Goal: Task Accomplishment & Management: Manage account settings

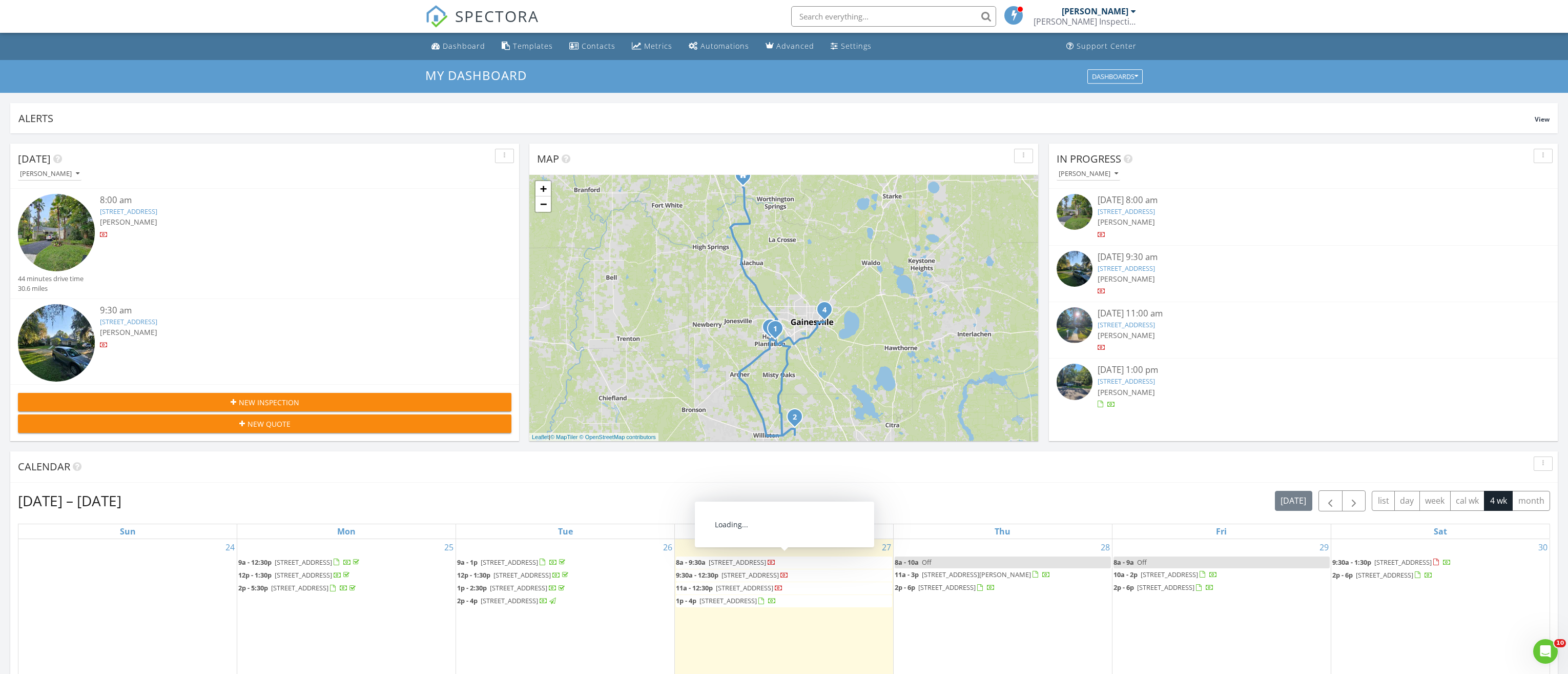
click at [766, 563] on span "7525 SW 47th Ln, Gainesville 32608" at bounding box center [738, 562] width 58 height 9
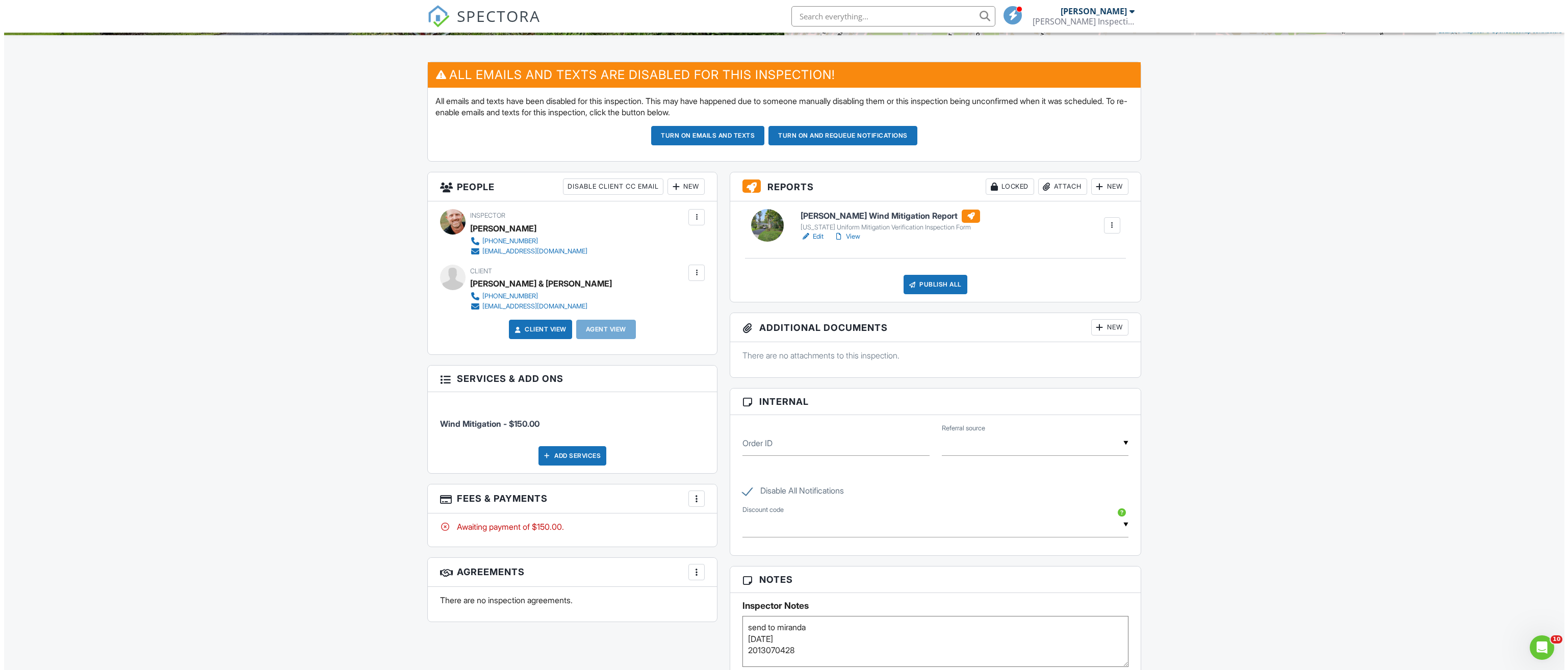
scroll to position [255, 0]
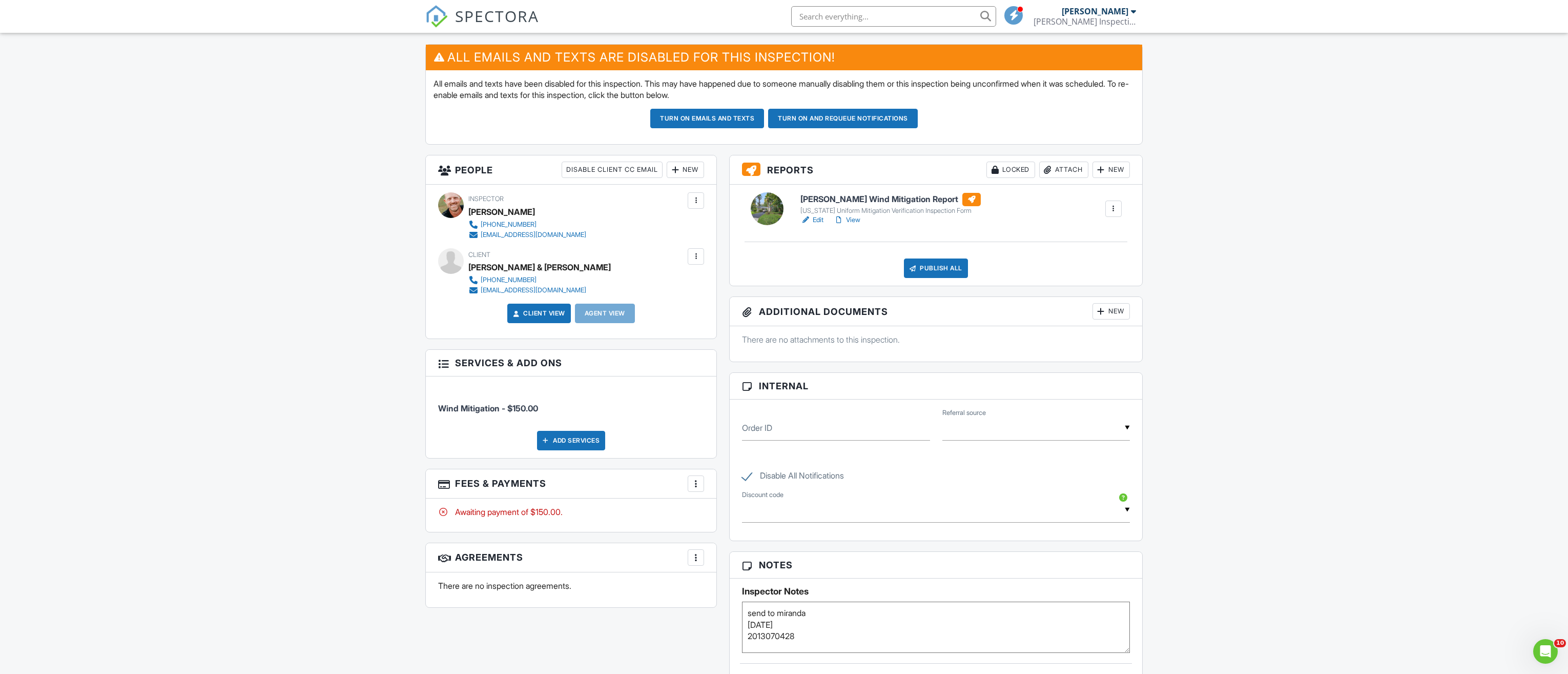
click at [698, 484] on div at bounding box center [696, 484] width 10 height 10
click at [745, 515] on li "Edit Fees & Payments" at bounding box center [747, 515] width 107 height 26
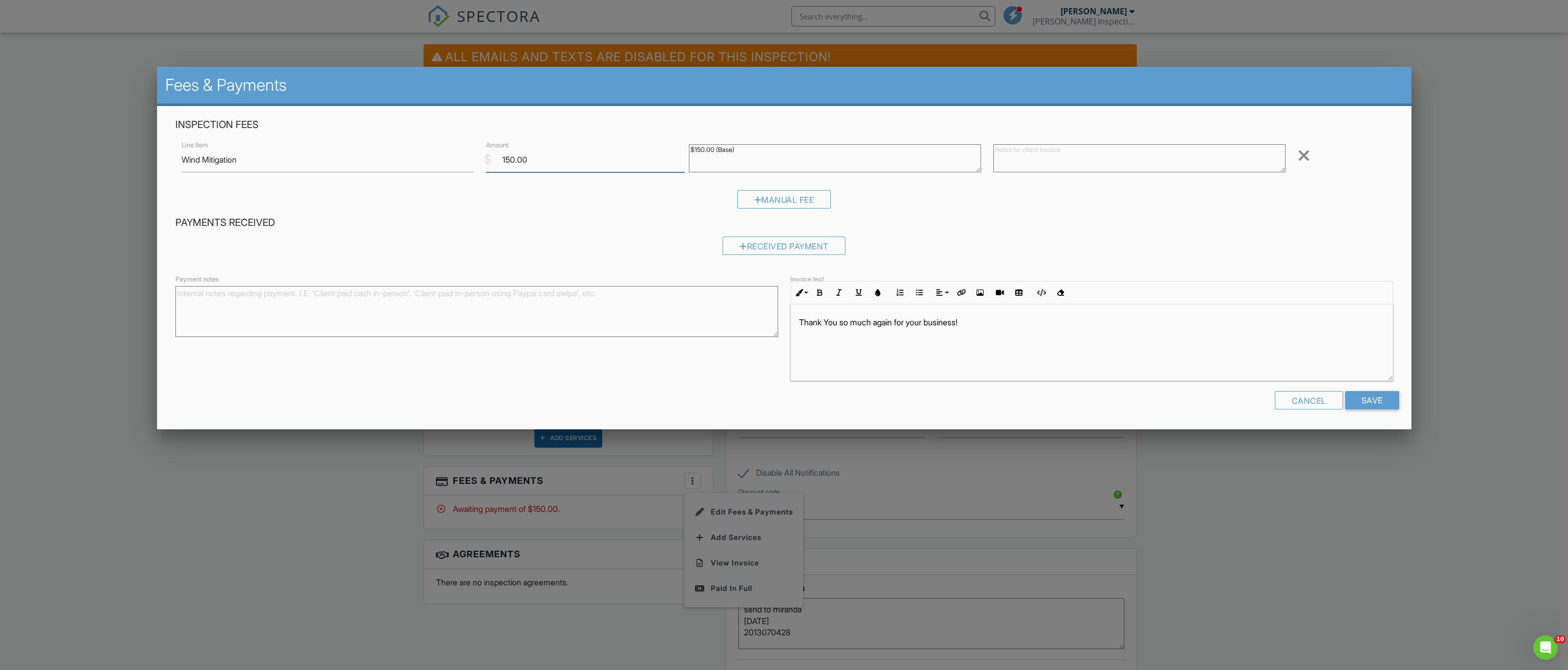
drag, startPoint x: 538, startPoint y: 157, endPoint x: 373, endPoint y: 156, distance: 165.0
click at [382, 157] on div "Line Item Wind Mitigation $ Amount 150.00 $150.00 (Base) Remove" at bounding box center [784, 159] width 1217 height 41
type input "0"
click at [1374, 400] on input "Save" at bounding box center [1372, 400] width 54 height 18
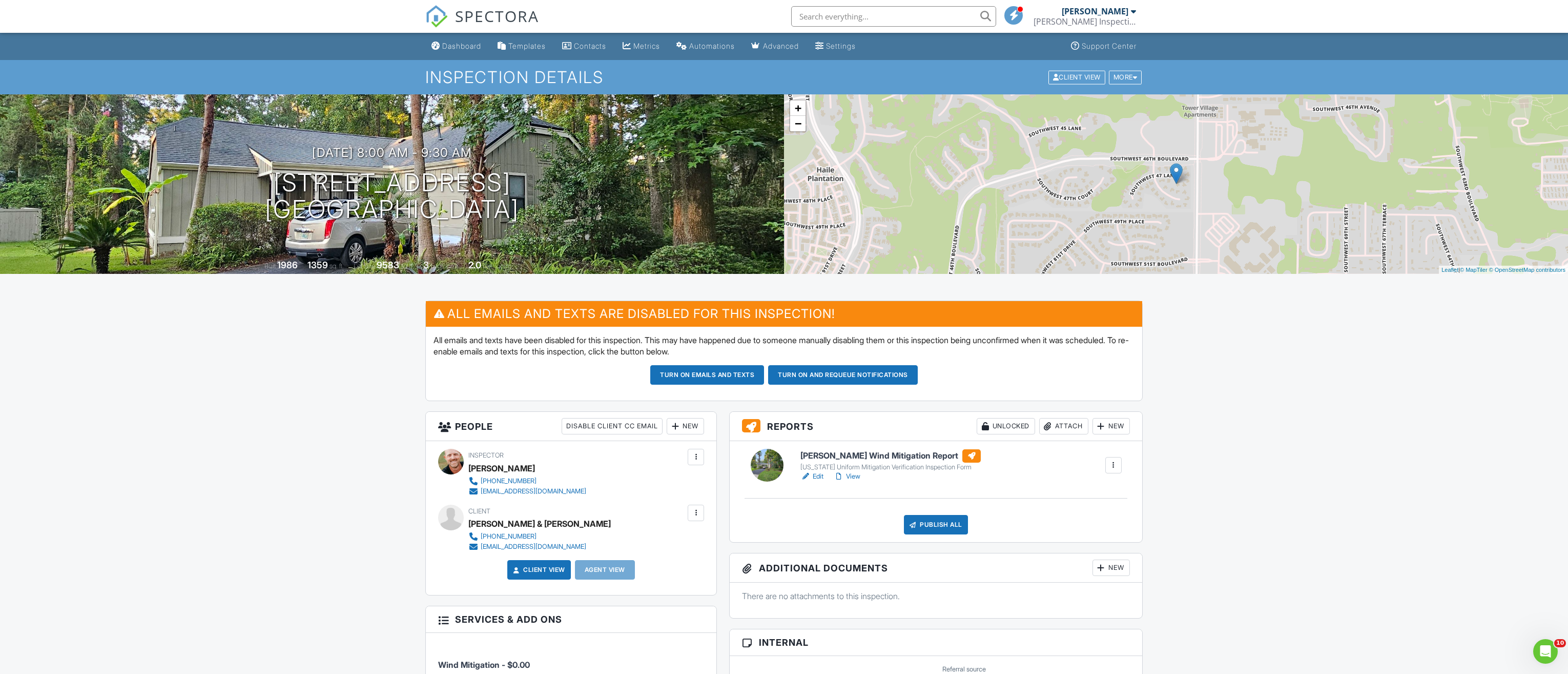
click at [817, 473] on link "Edit" at bounding box center [812, 476] width 23 height 10
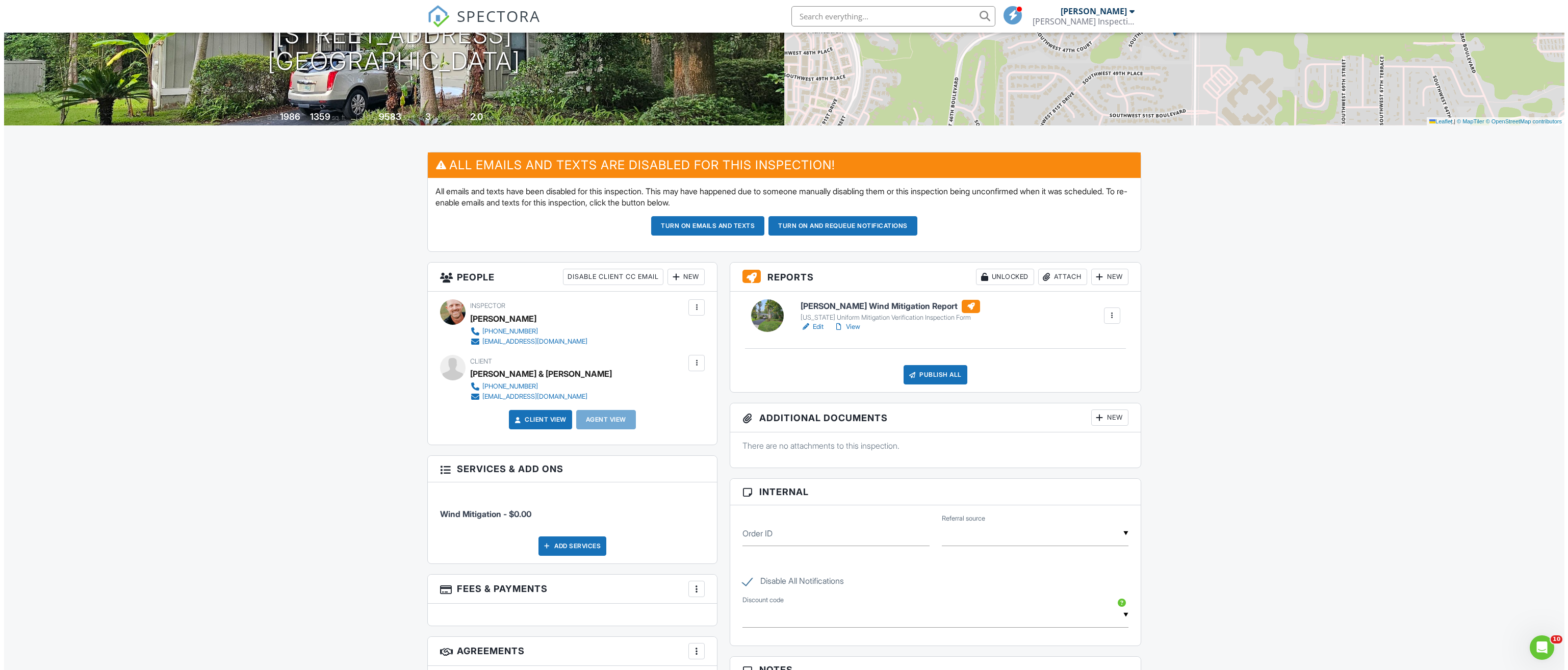
scroll to position [153, 0]
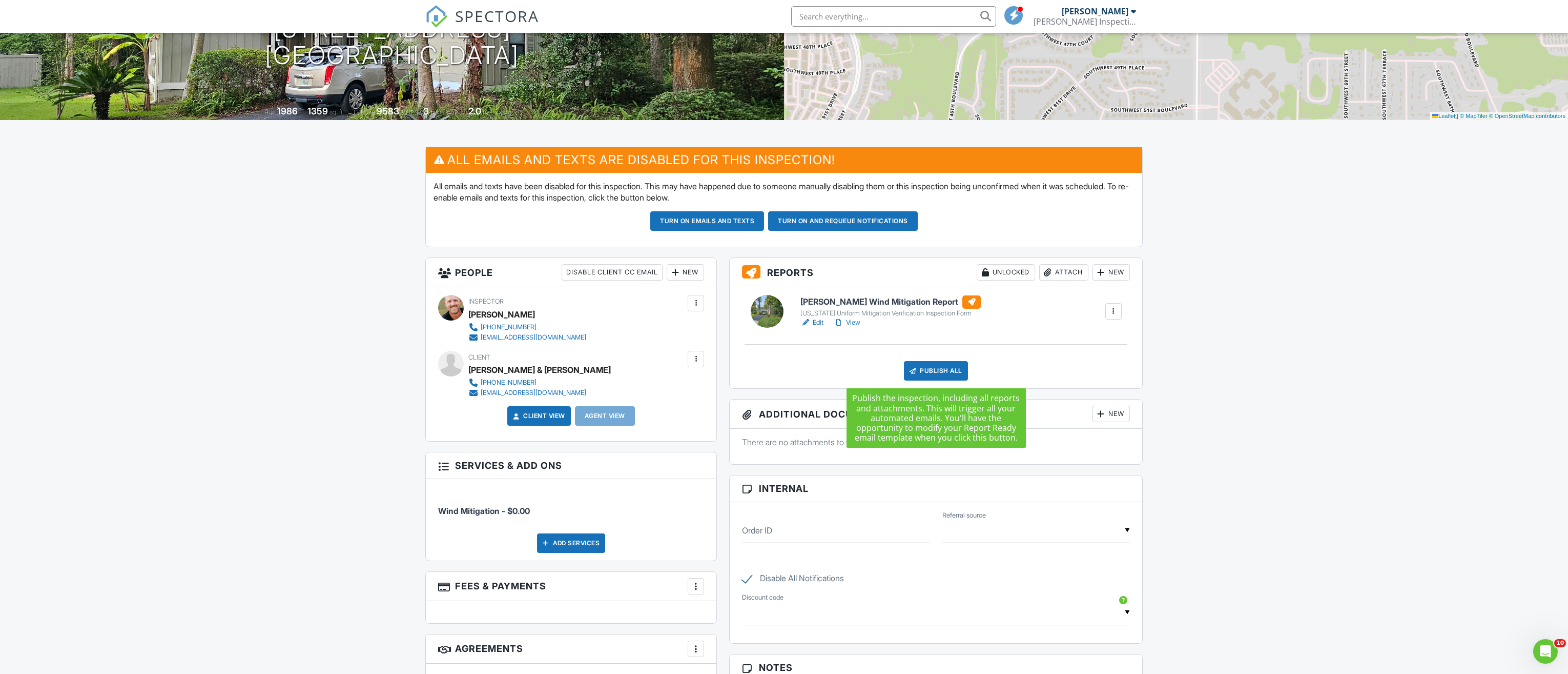
click at [932, 373] on div "Publish All" at bounding box center [936, 371] width 64 height 20
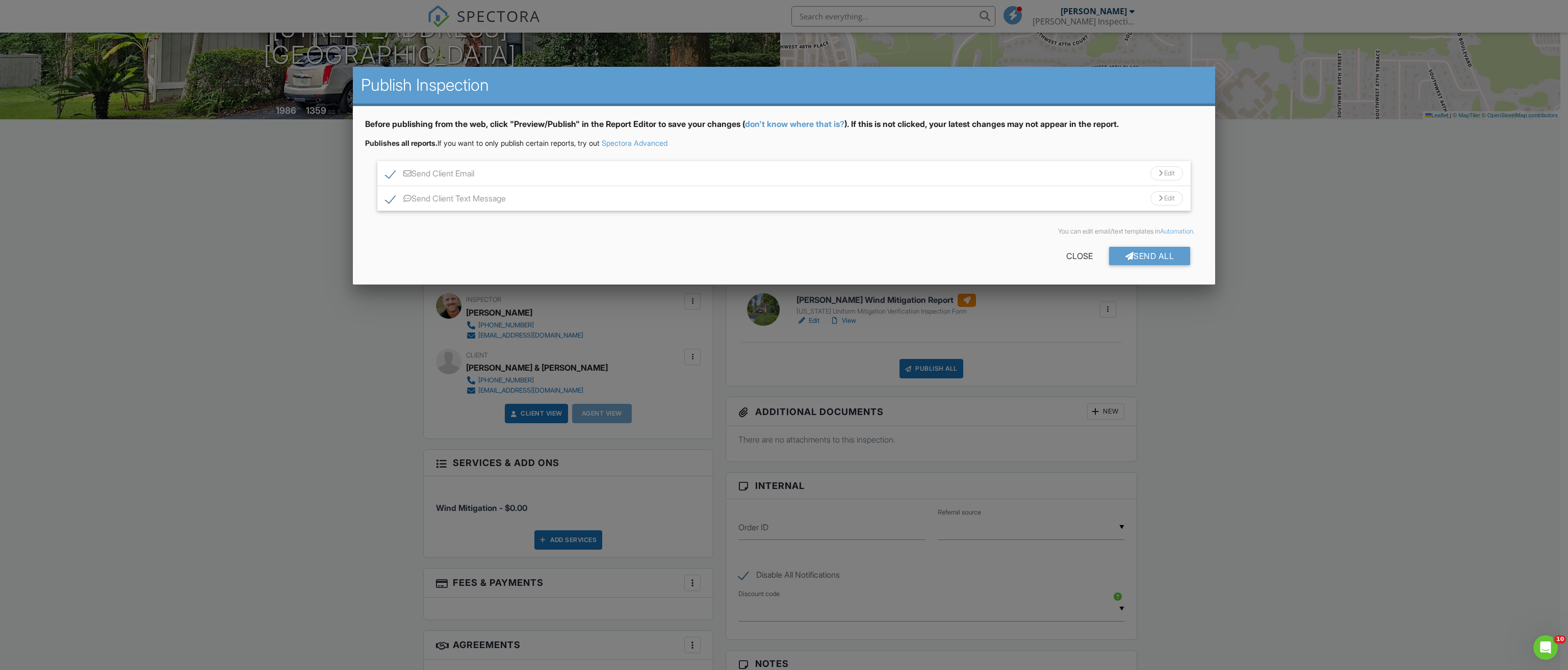
click at [1160, 170] on div at bounding box center [1160, 173] width 4 height 7
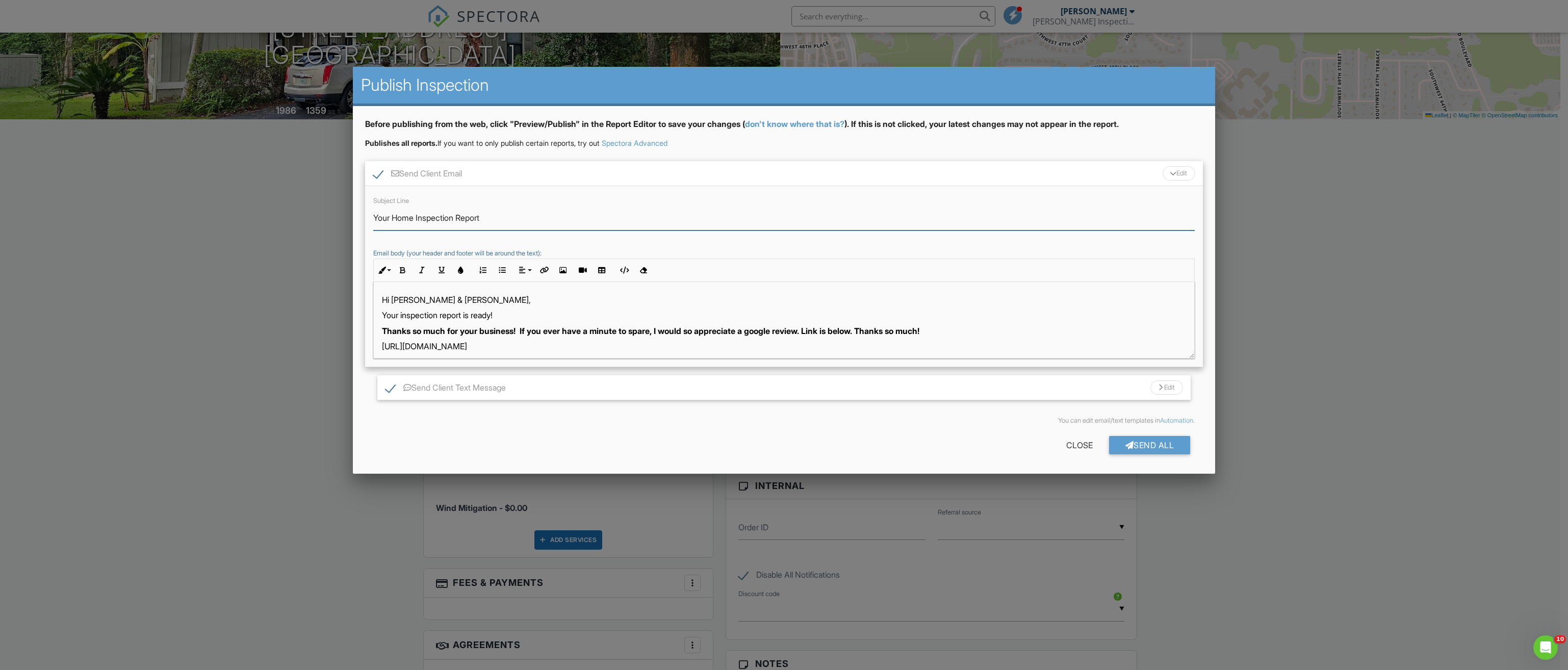
drag, startPoint x: 413, startPoint y: 217, endPoint x: 429, endPoint y: 217, distance: 16.0
click at [413, 217] on input "Your Home Inspection Report" at bounding box center [784, 218] width 822 height 25
type input "Your Wind Mitigation Inspection Report"
click at [1137, 442] on div "Send All" at bounding box center [1150, 445] width 82 height 18
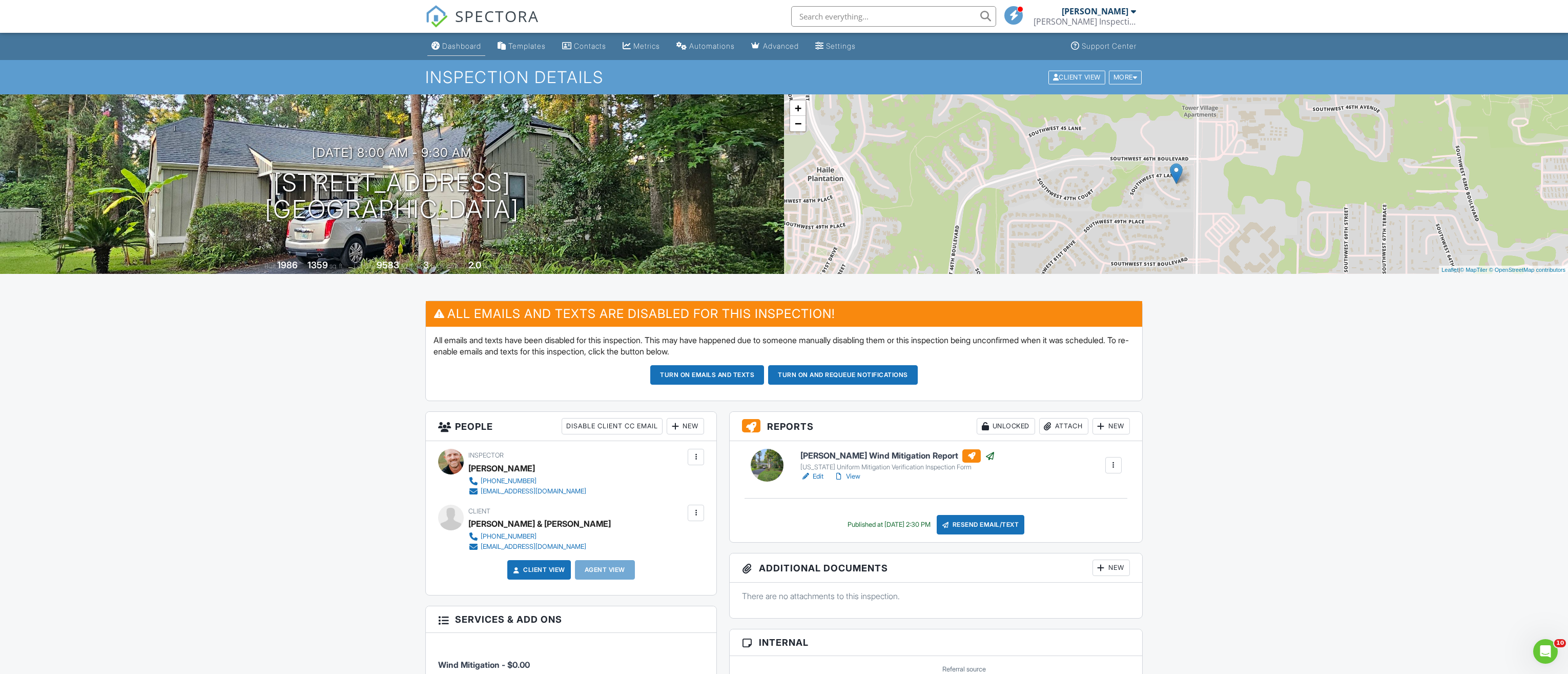
click at [460, 45] on div "Dashboard" at bounding box center [462, 46] width 39 height 9
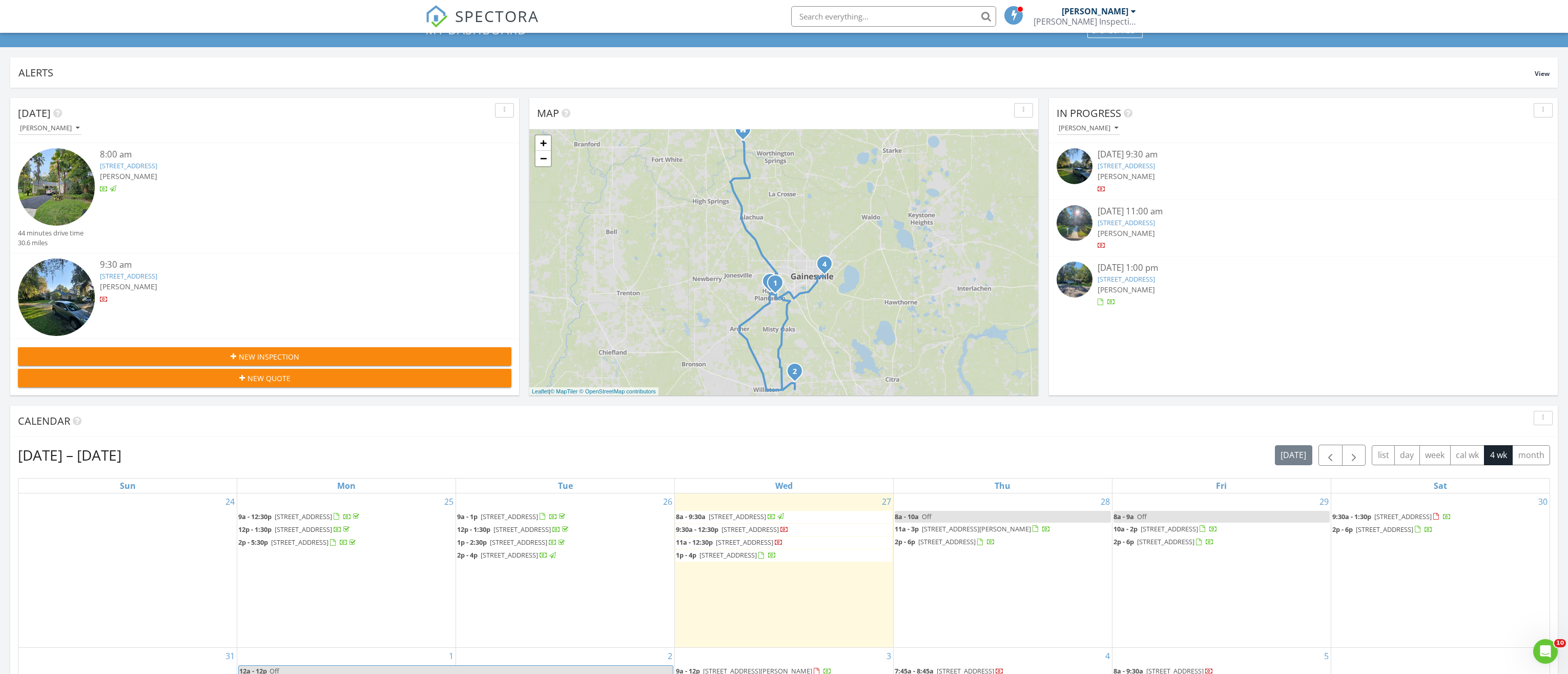
scroll to position [205, 0]
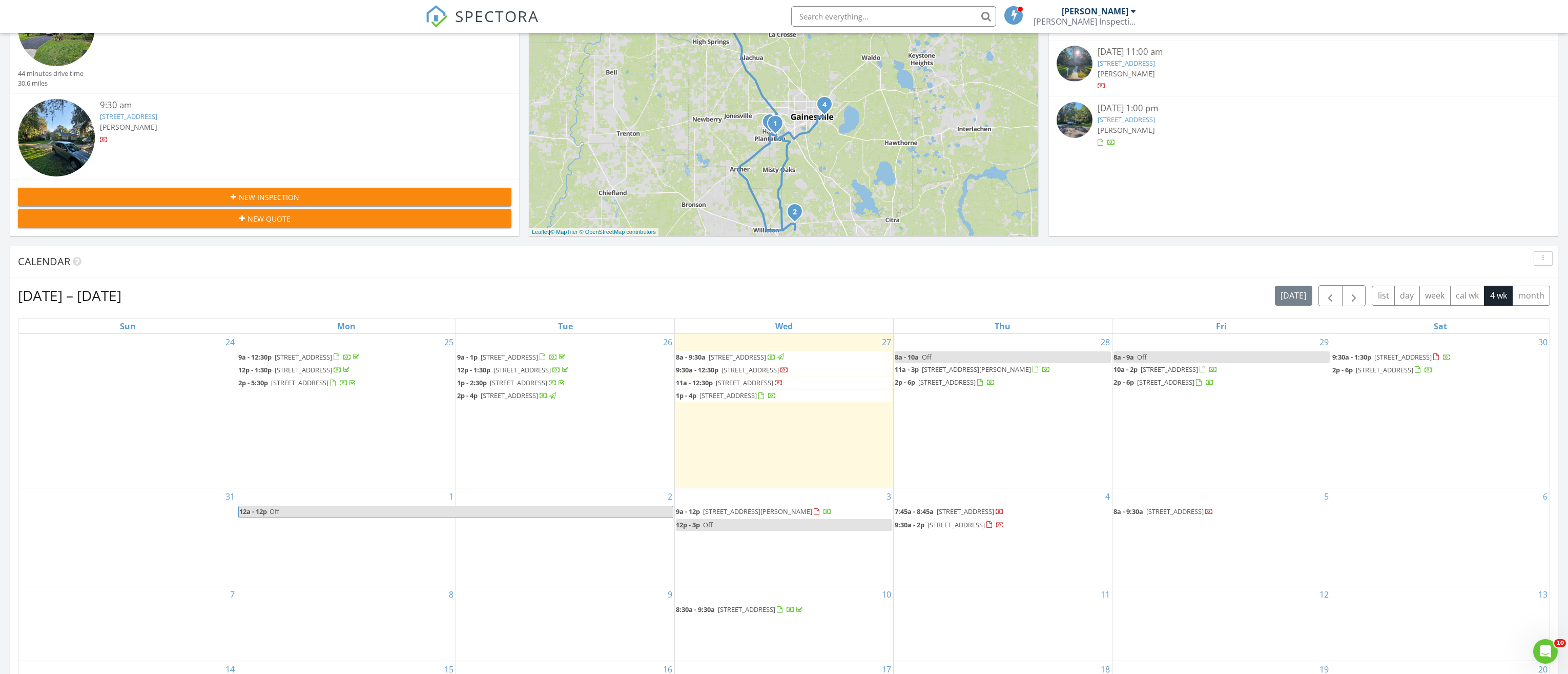
click at [770, 369] on span "14986 W Hwy 318, Williston 32696" at bounding box center [751, 369] width 58 height 9
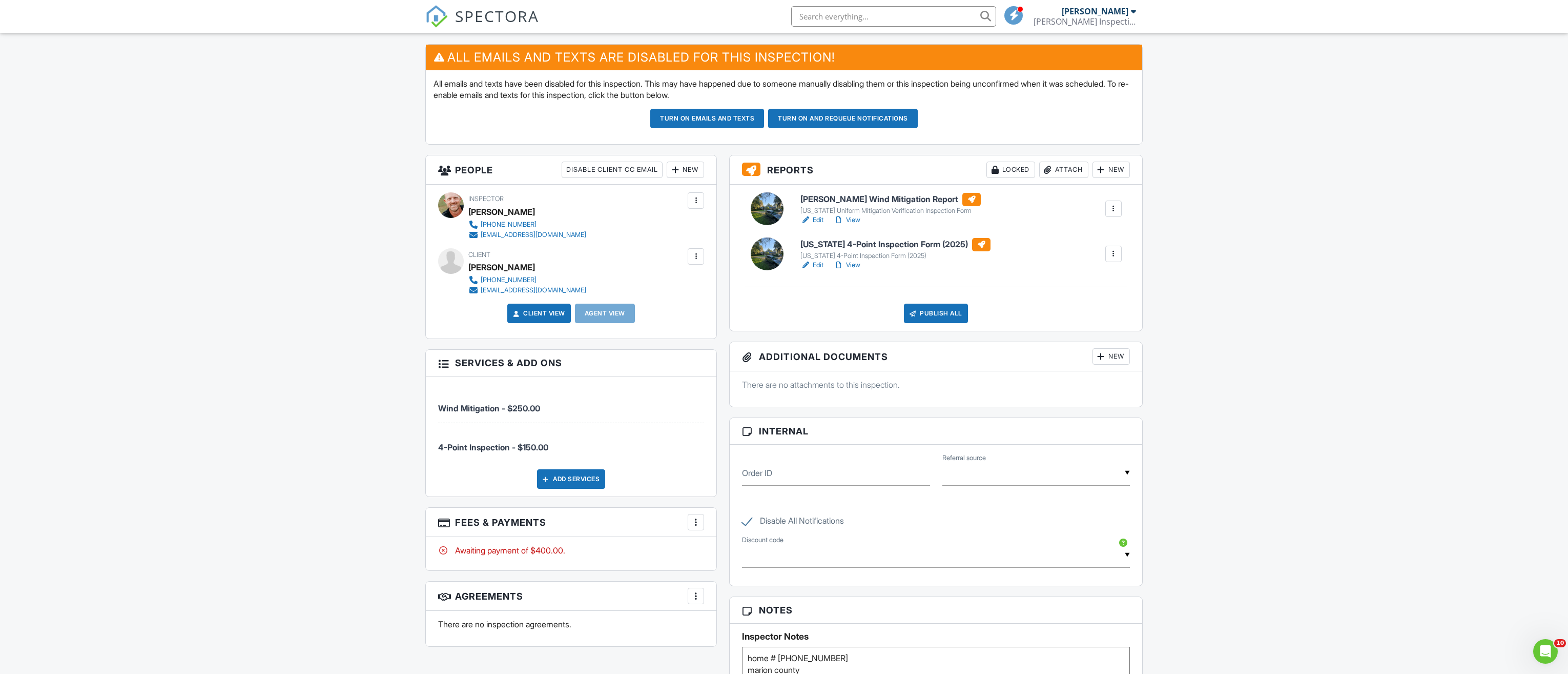
click at [693, 522] on div at bounding box center [696, 522] width 10 height 10
click at [752, 549] on li "Edit Fees & Payments" at bounding box center [747, 553] width 107 height 26
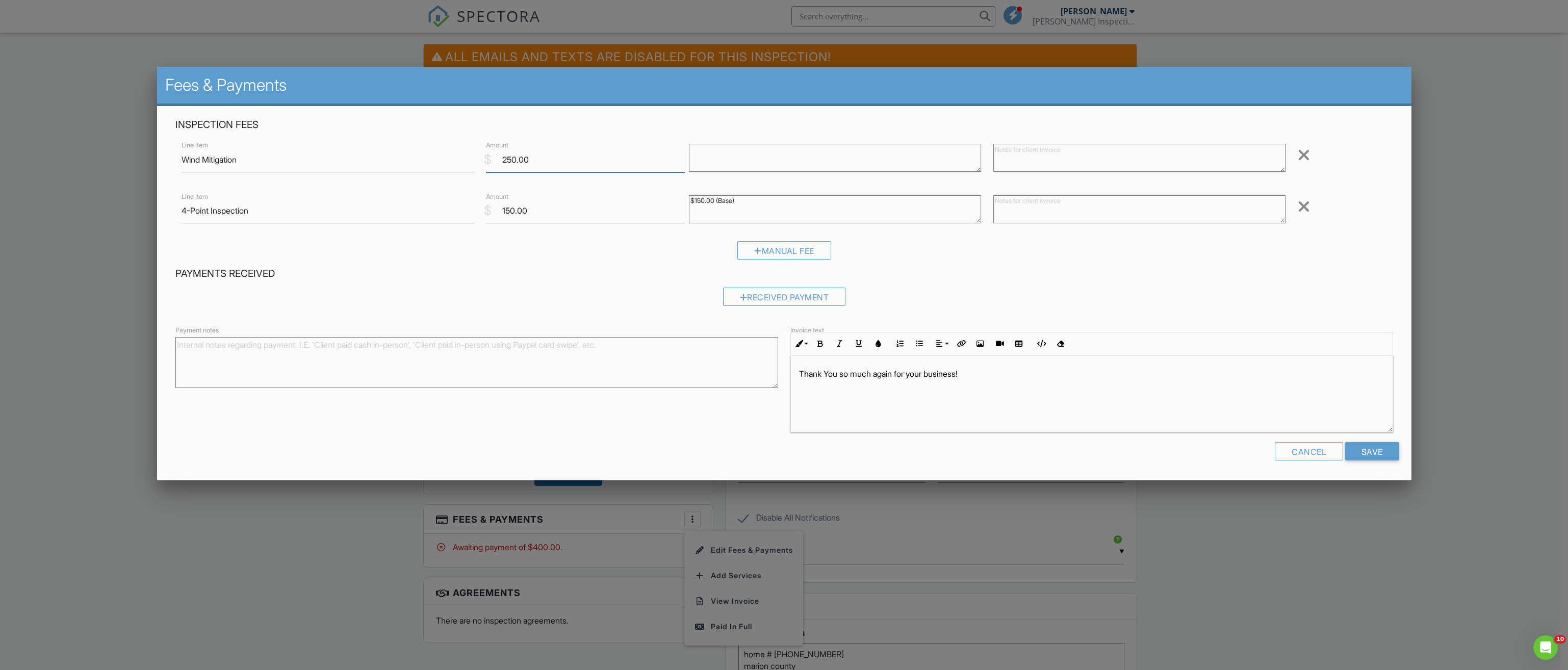
drag, startPoint x: 534, startPoint y: 160, endPoint x: 411, endPoint y: 164, distance: 123.1
click at [433, 162] on div "Line Item Wind Mitigation $ Amount 250.00 Remove" at bounding box center [784, 159] width 1217 height 41
type input "0"
drag, startPoint x: 532, startPoint y: 209, endPoint x: 380, endPoint y: 209, distance: 152.0
click at [385, 209] on div "Line Item 4-Point Inspection $ Amount 150.00 $150.00 (Base) Remove" at bounding box center [784, 210] width 1217 height 41
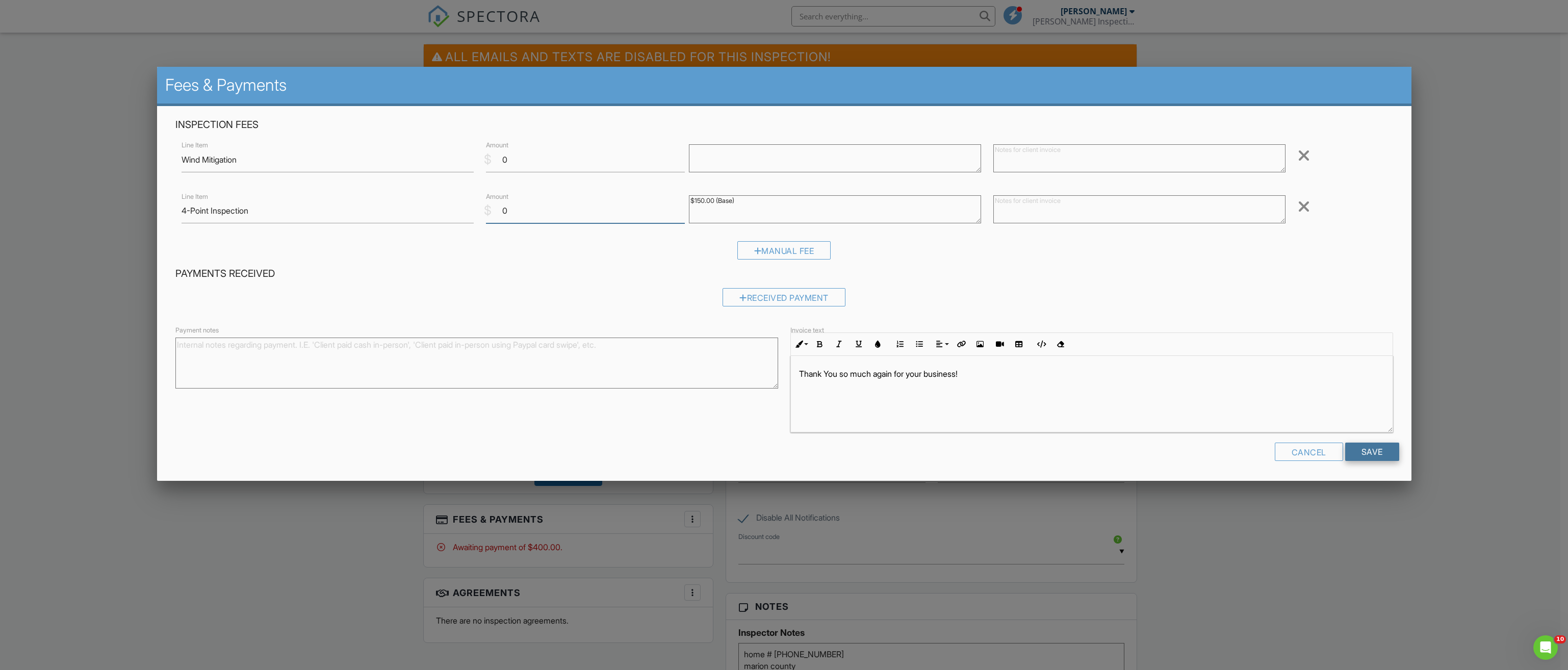
type input "0"
click at [1362, 453] on input "Save" at bounding box center [1372, 452] width 54 height 18
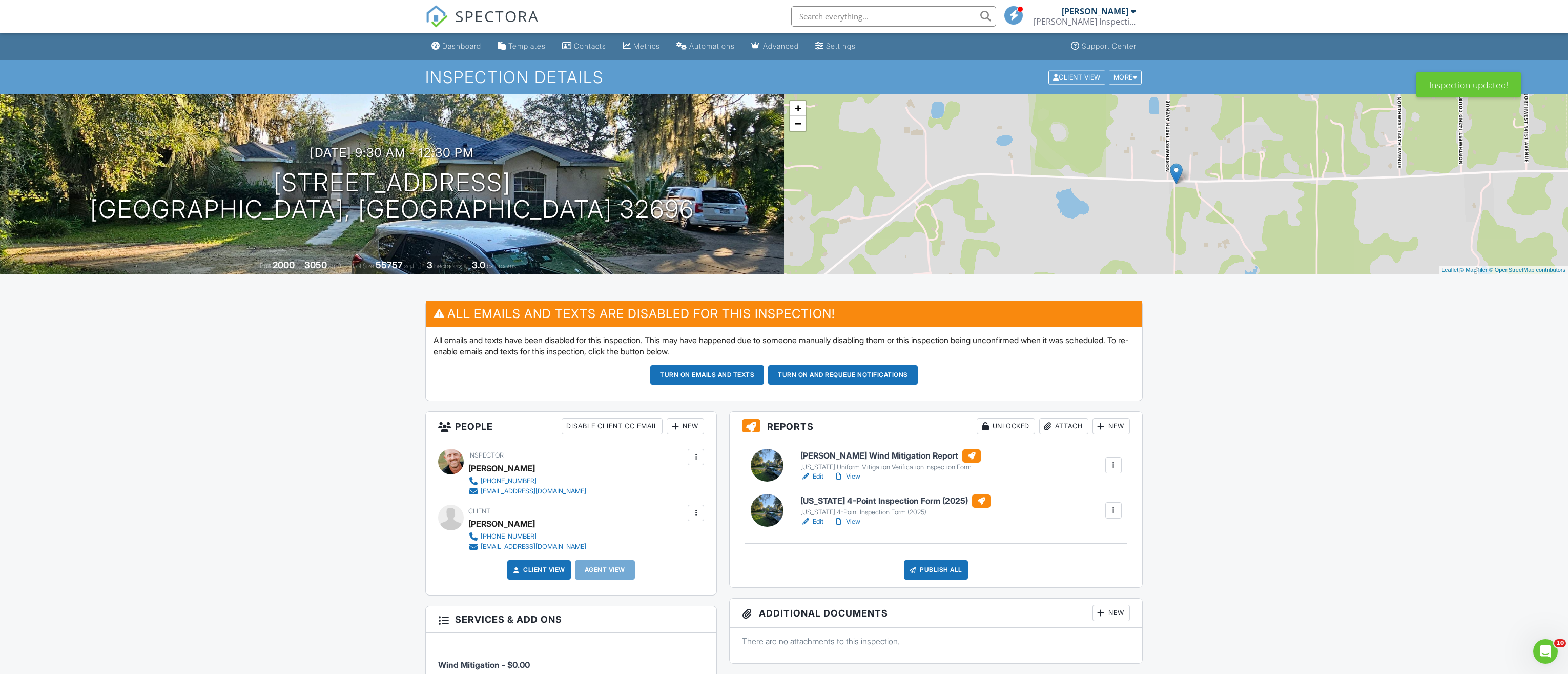
click at [819, 473] on link "Edit" at bounding box center [812, 476] width 23 height 10
click at [813, 518] on link "Edit" at bounding box center [812, 522] width 23 height 10
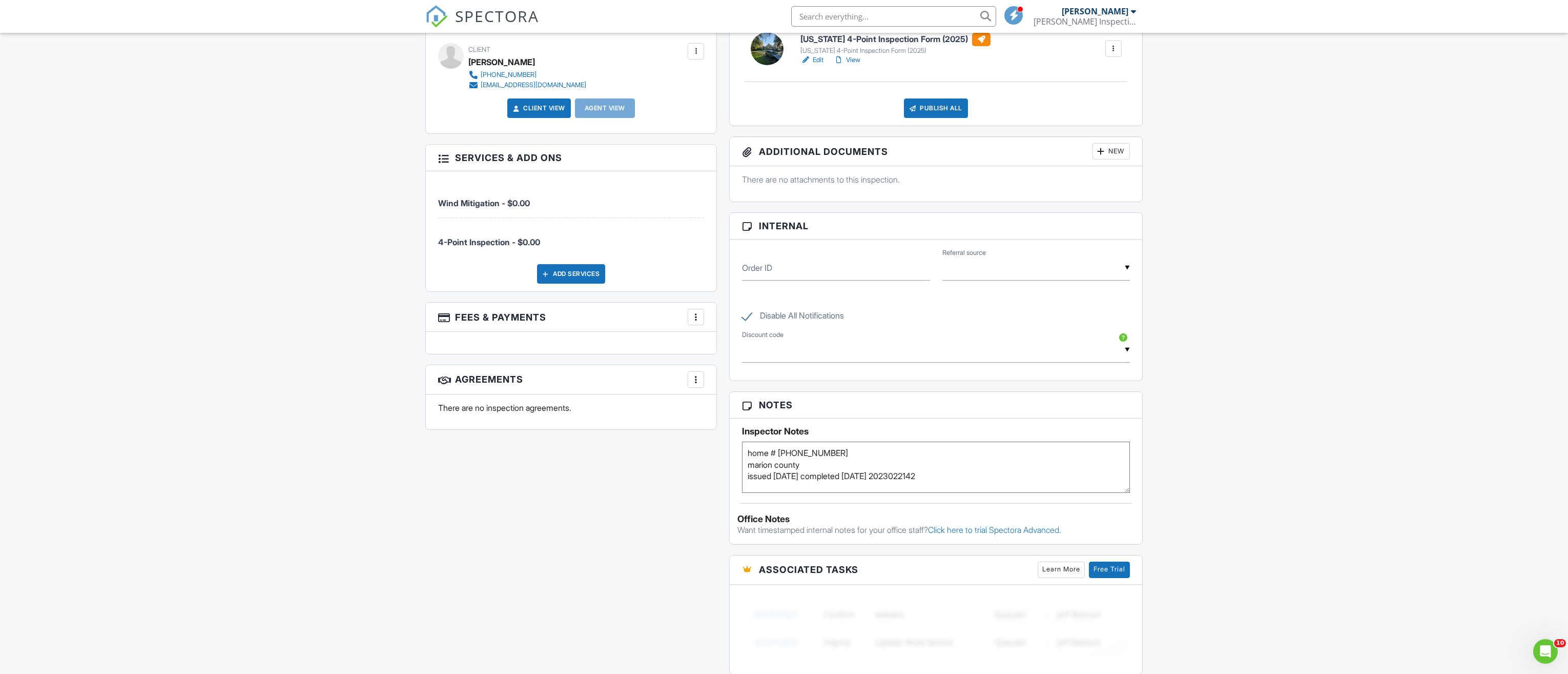
drag, startPoint x: 816, startPoint y: 476, endPoint x: 776, endPoint y: 482, distance: 40.4
click at [776, 482] on textarea "home # [PHONE_NUMBER] marion county issued [DATE] completed [DATE] 2023022142" at bounding box center [936, 467] width 388 height 51
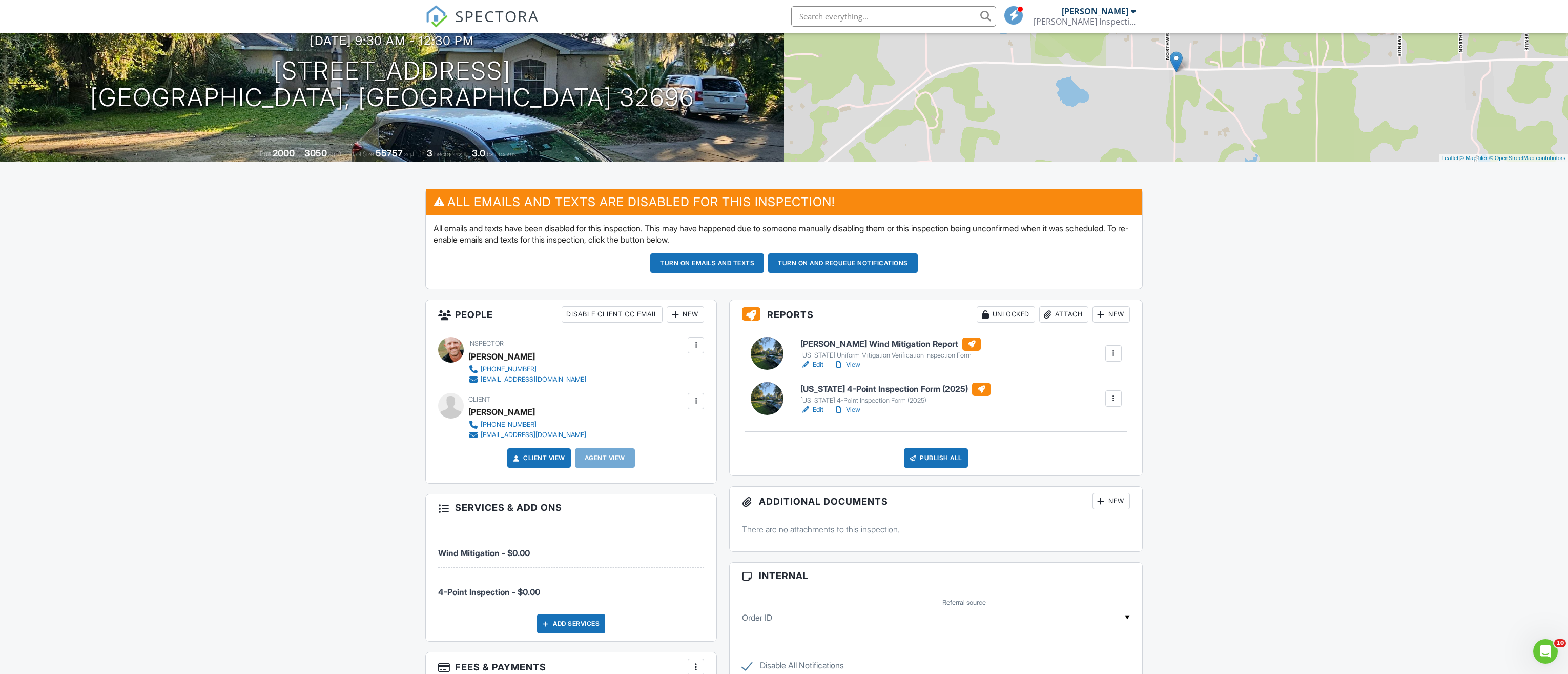
scroll to position [103, 0]
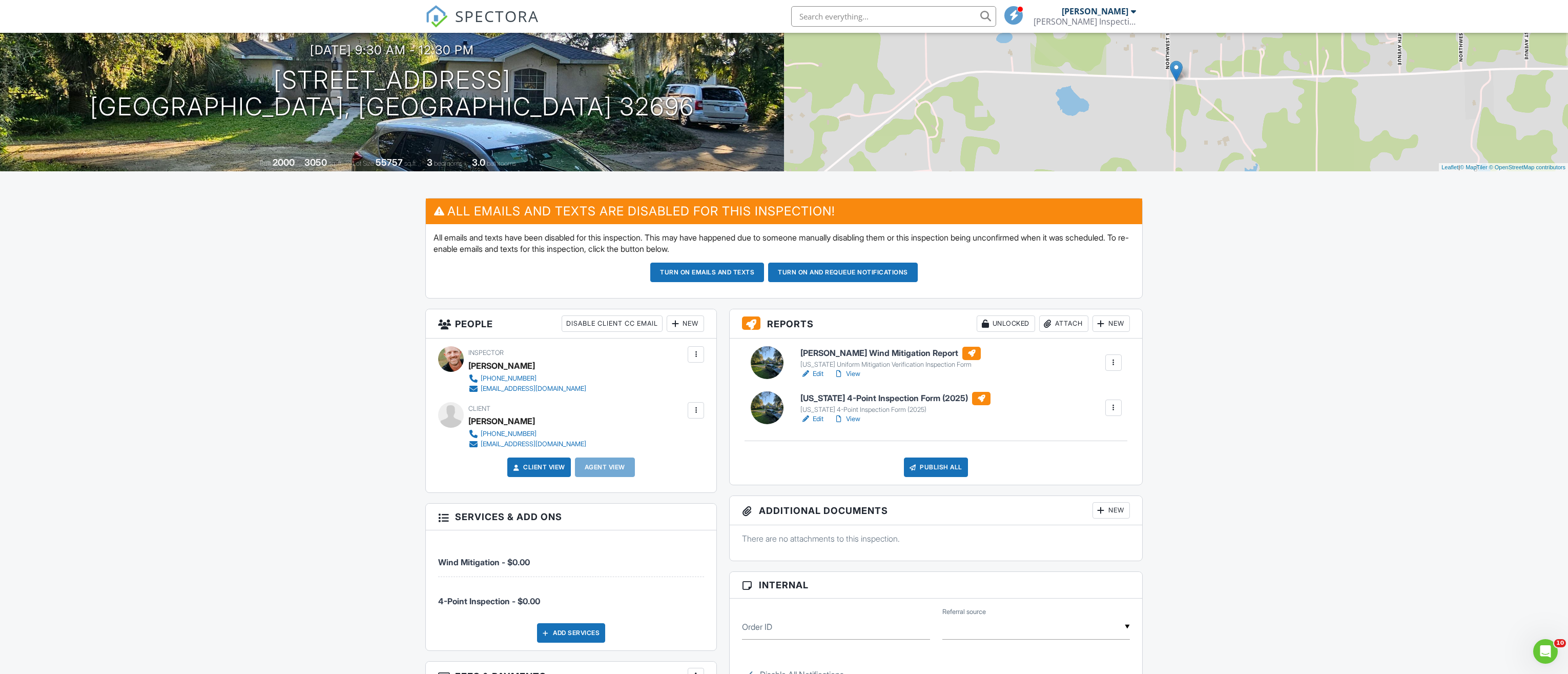
click at [820, 372] on link "Edit" at bounding box center [812, 373] width 23 height 10
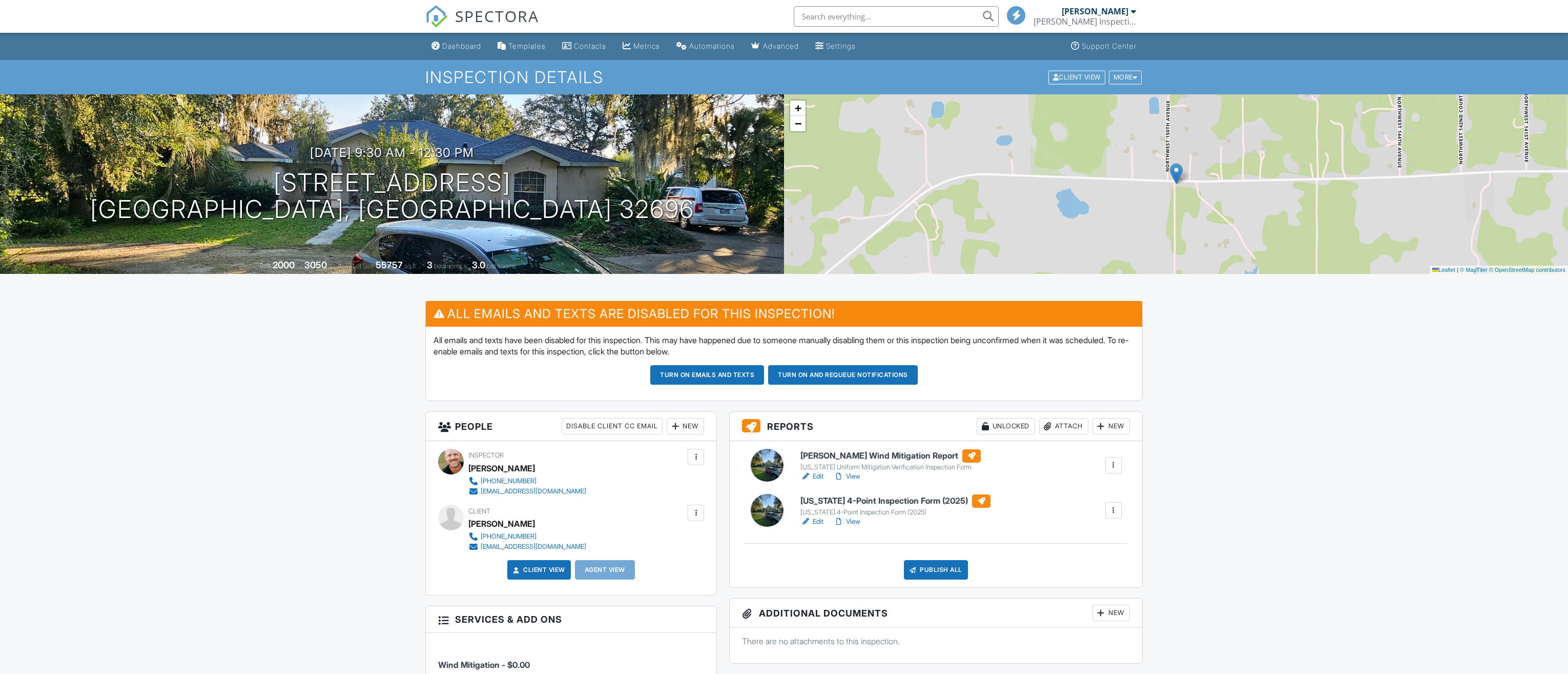
click at [817, 521] on link "Edit" at bounding box center [812, 522] width 23 height 10
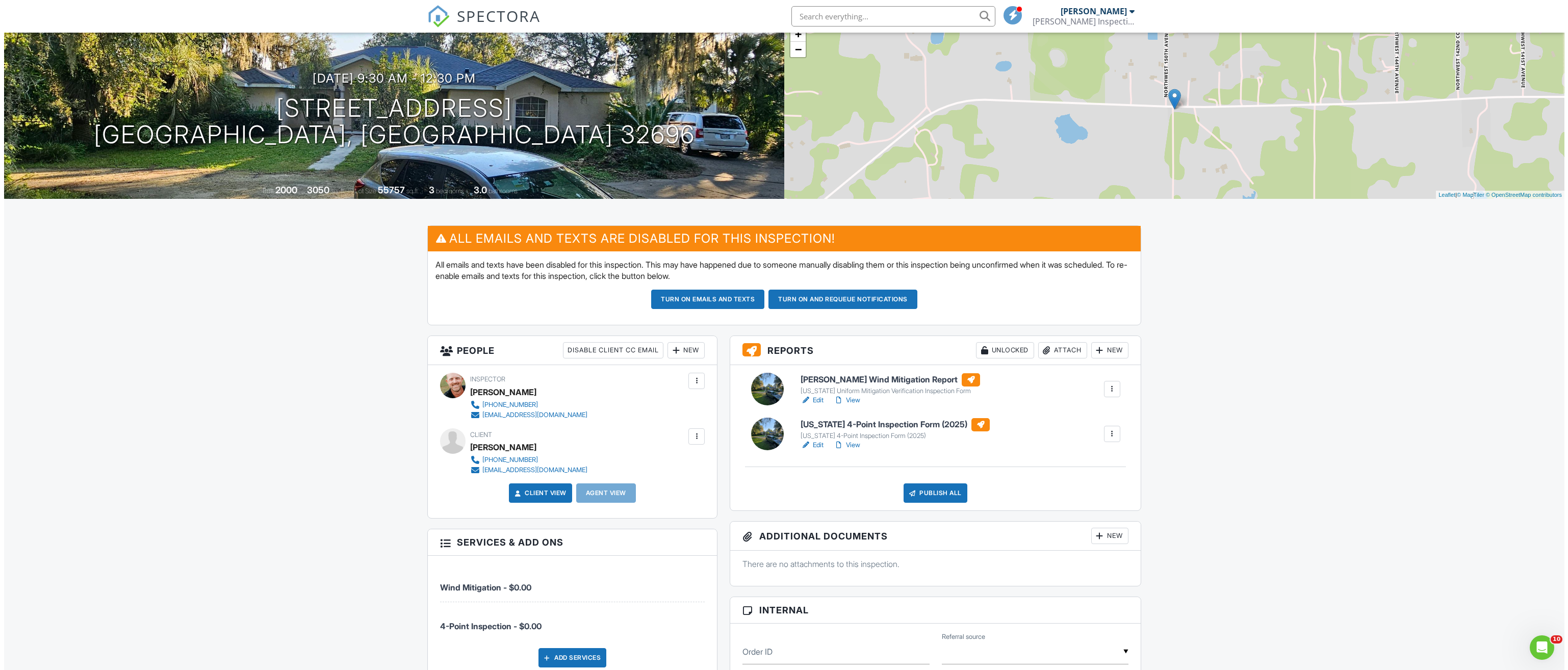
scroll to position [153, 0]
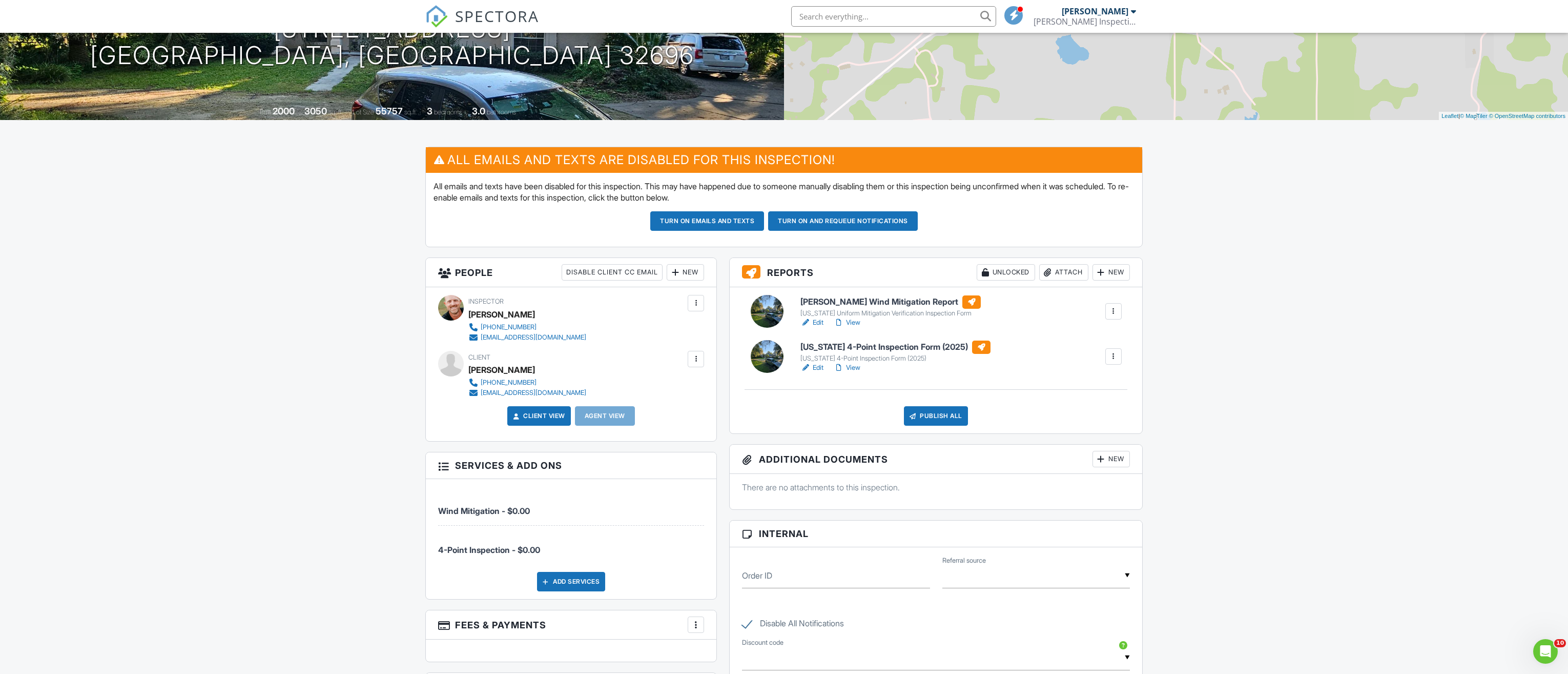
click at [935, 408] on div "Publish All" at bounding box center [936, 416] width 64 height 20
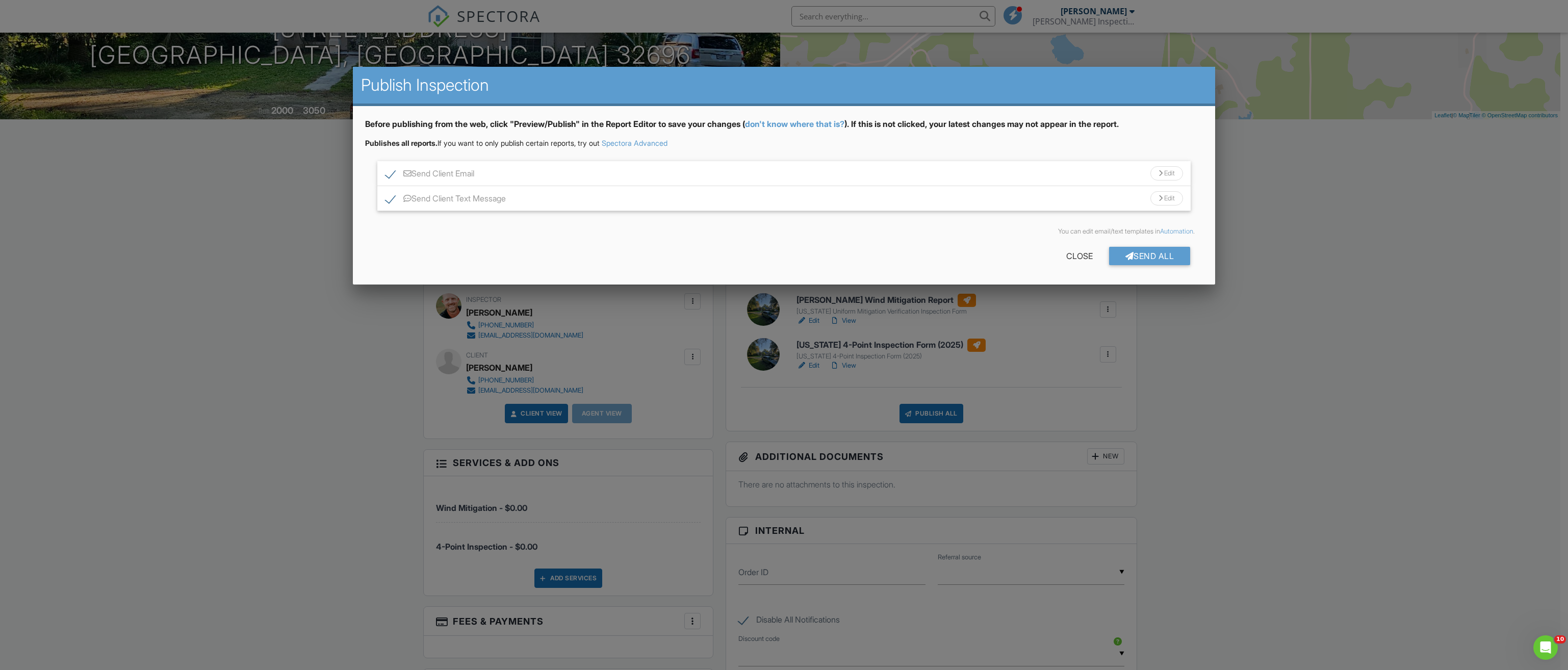
click at [1160, 173] on div at bounding box center [1160, 173] width 4 height 7
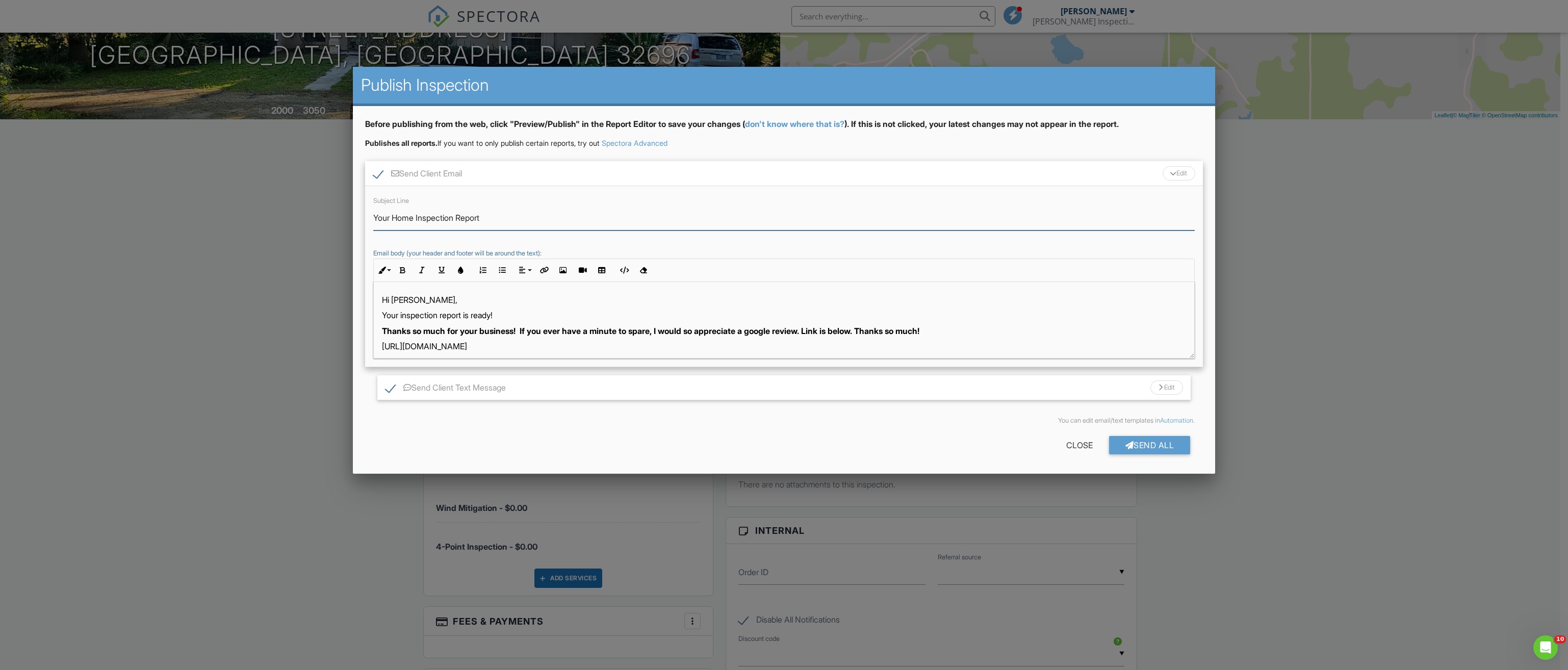
drag, startPoint x: 416, startPoint y: 217, endPoint x: 448, endPoint y: 218, distance: 32.0
click at [416, 217] on input "Your Home Inspection Report" at bounding box center [784, 218] width 822 height 25
type input "Your 4-Point & Wind Mitigation Inspection Report"
click at [1126, 441] on div at bounding box center [1130, 445] width 9 height 8
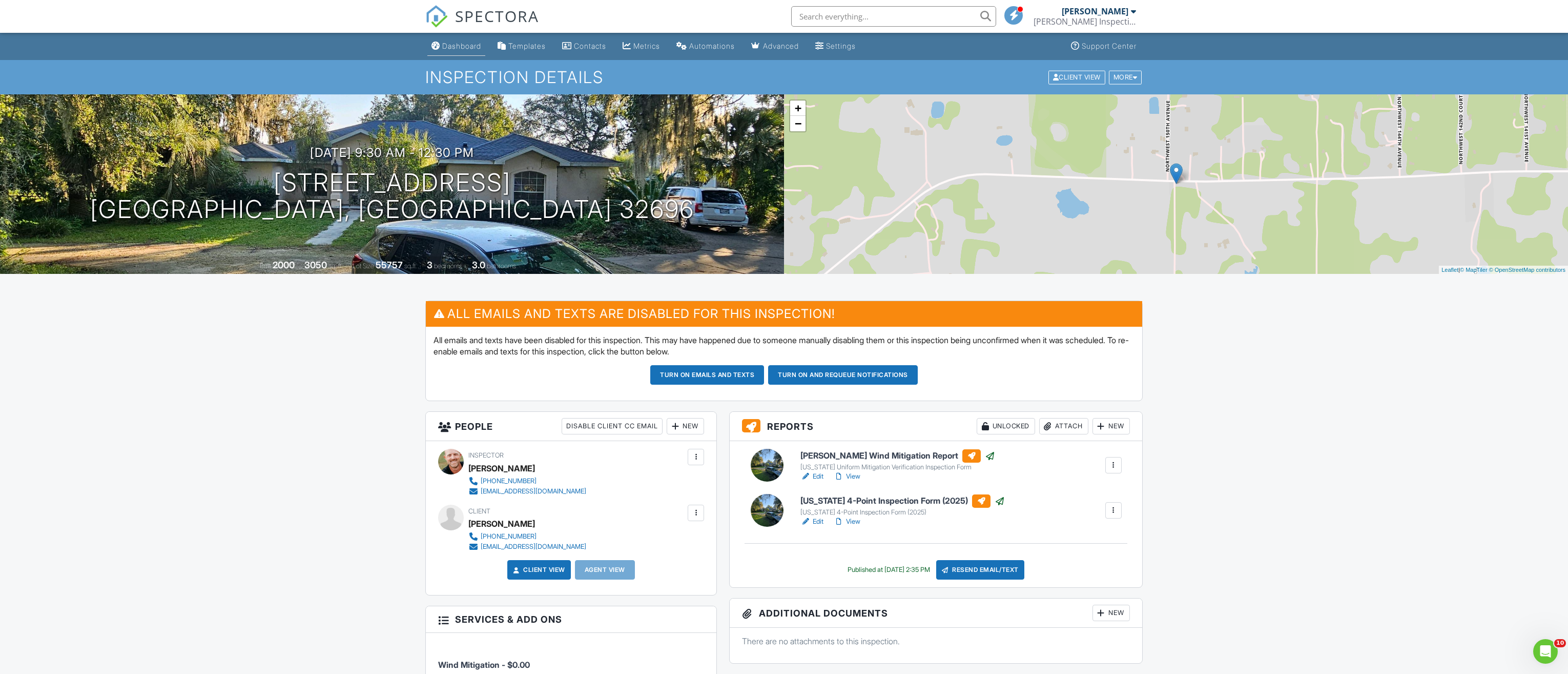
click at [456, 42] on div "Dashboard" at bounding box center [462, 46] width 39 height 9
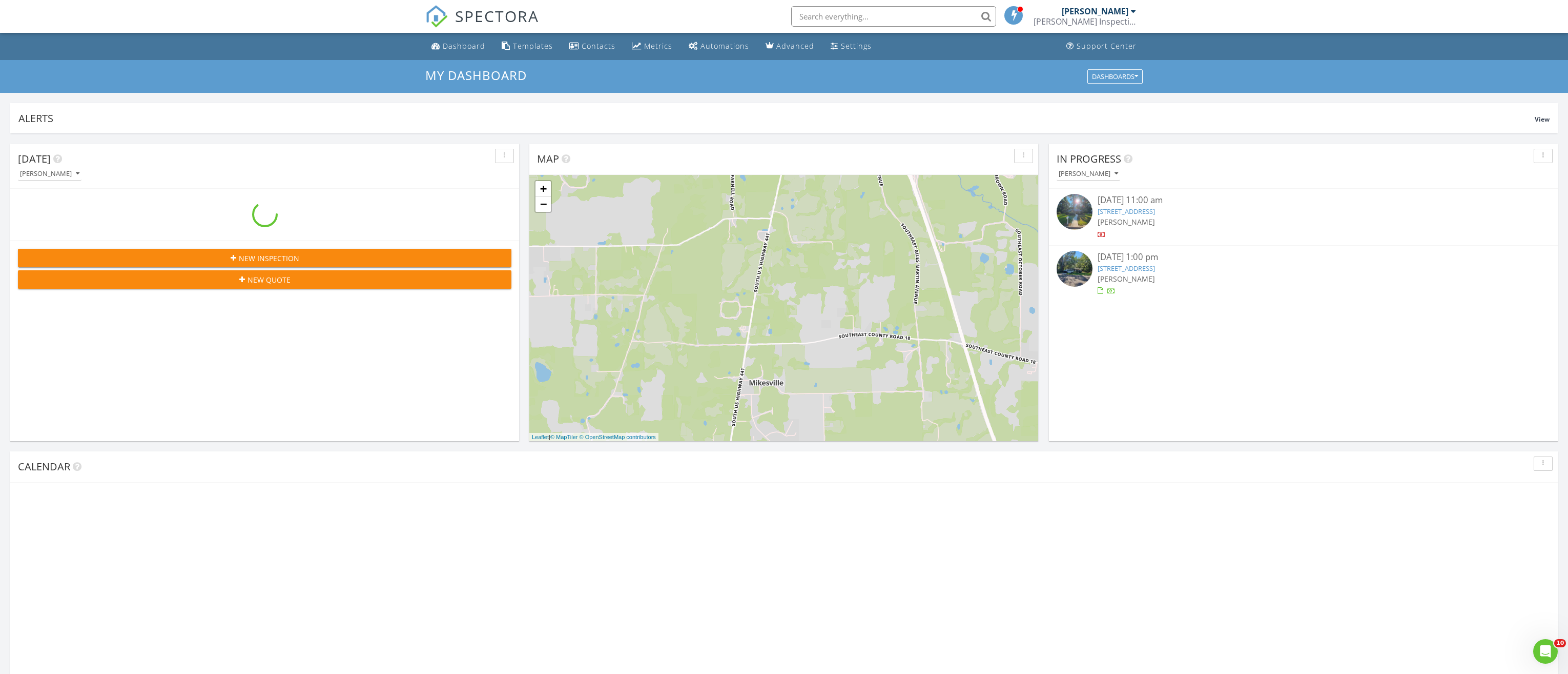
scroll to position [205, 0]
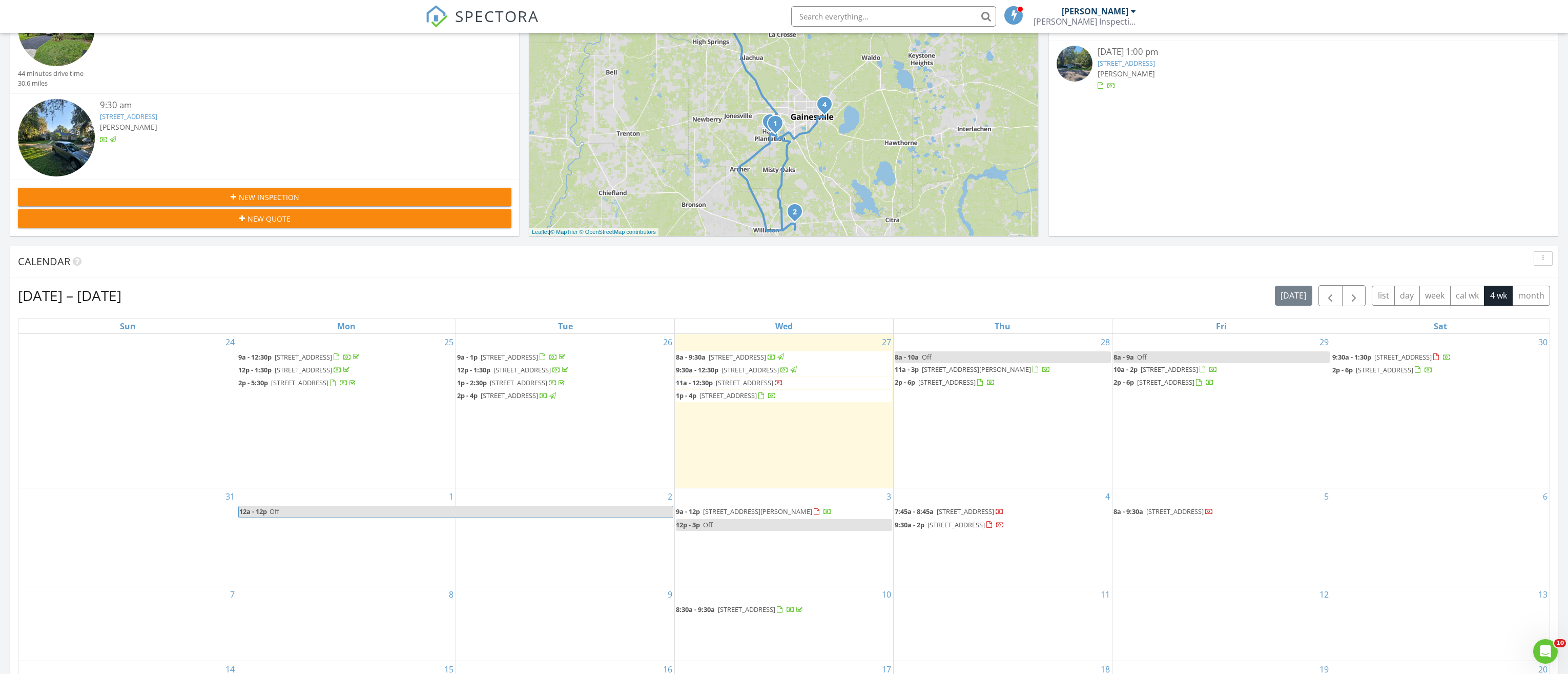
click at [773, 379] on span "8959 SW 44th Ln, Gainesville 32608" at bounding box center [745, 382] width 58 height 9
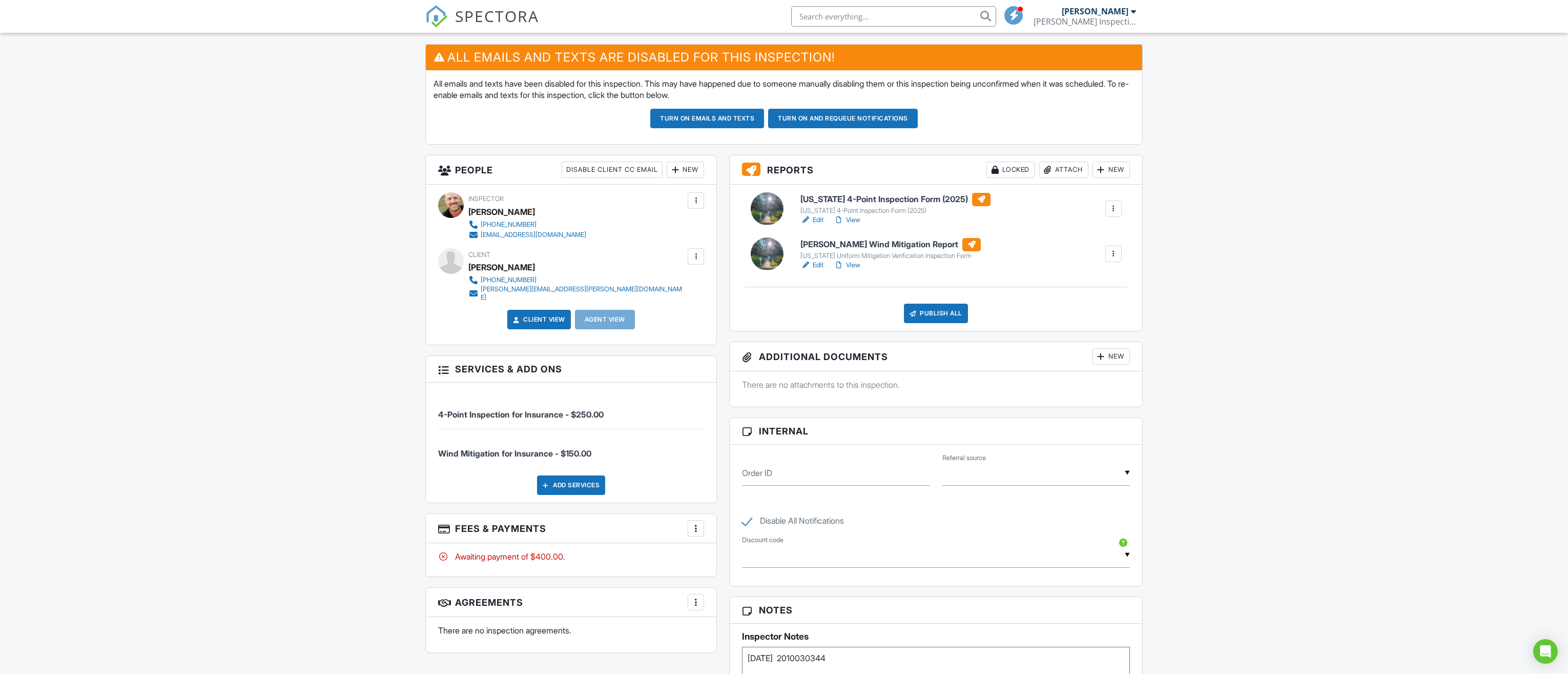
click at [693, 523] on div at bounding box center [696, 528] width 10 height 10
click at [725, 552] on li "Edit Fees & Payments" at bounding box center [747, 560] width 107 height 26
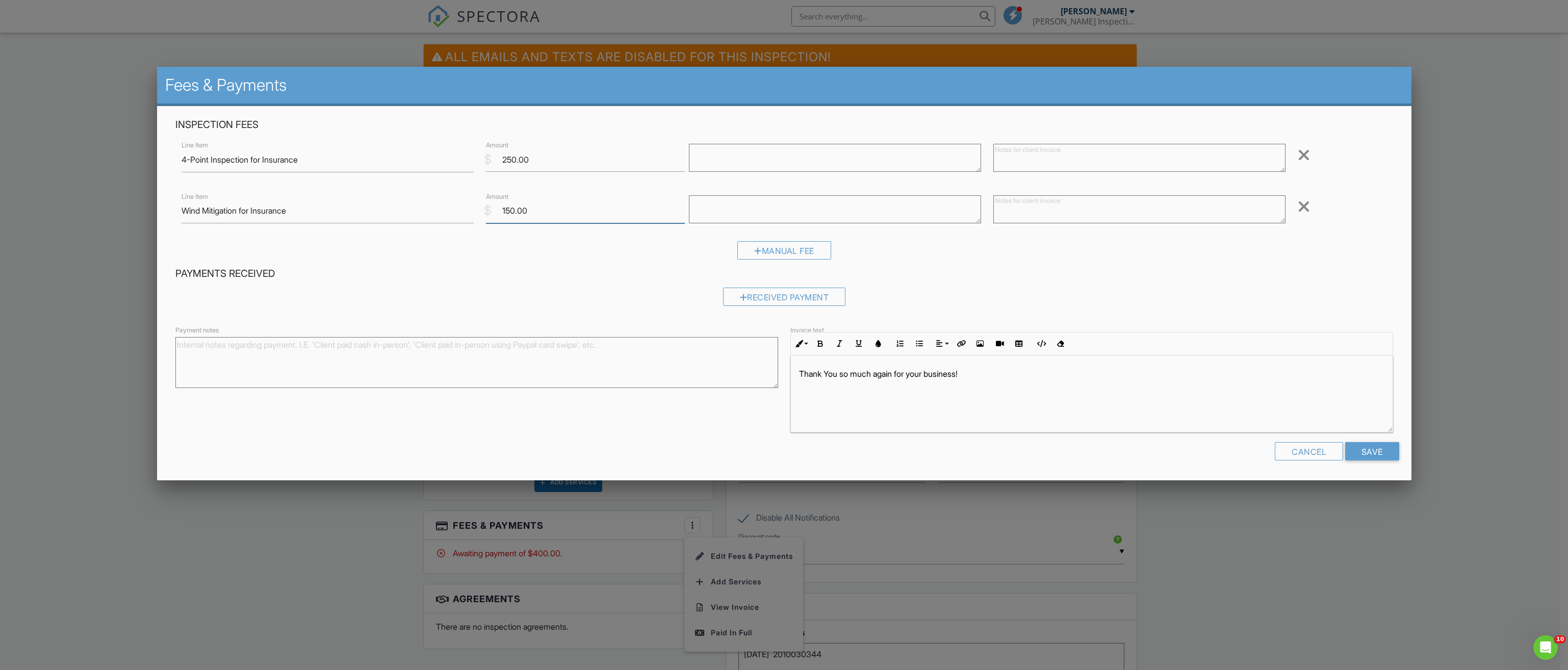
drag, startPoint x: 548, startPoint y: 209, endPoint x: 389, endPoint y: 209, distance: 159.0
click at [394, 209] on div "Line Item Wind Mitigation for Insurance $ Amount 150.00 Remove" at bounding box center [784, 210] width 1217 height 41
type input "0"
drag, startPoint x: 537, startPoint y: 156, endPoint x: 453, endPoint y: 156, distance: 84.0
click at [465, 156] on div "Line Item 4-Point Inspection for Insurance $ Amount 250.00 Remove" at bounding box center [784, 159] width 1217 height 41
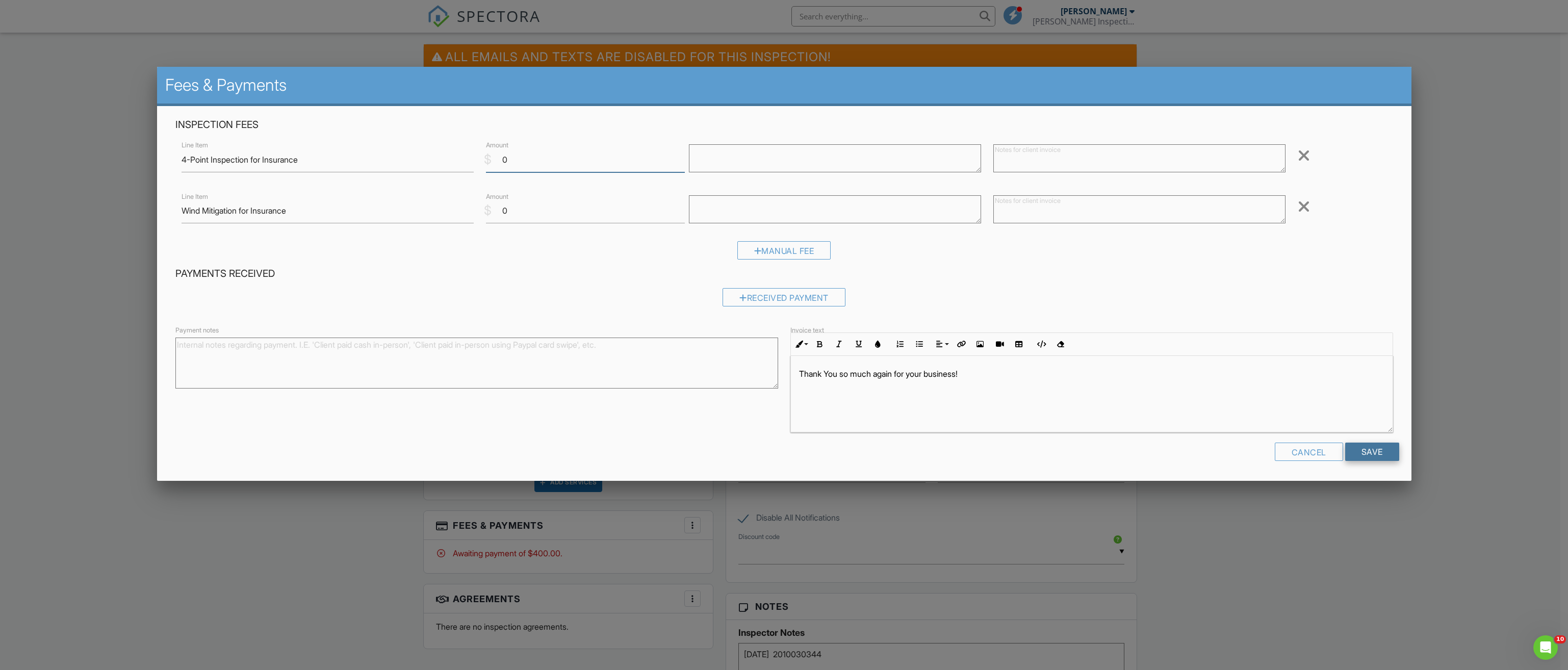
type input "0"
click at [1369, 452] on input "Save" at bounding box center [1372, 452] width 54 height 18
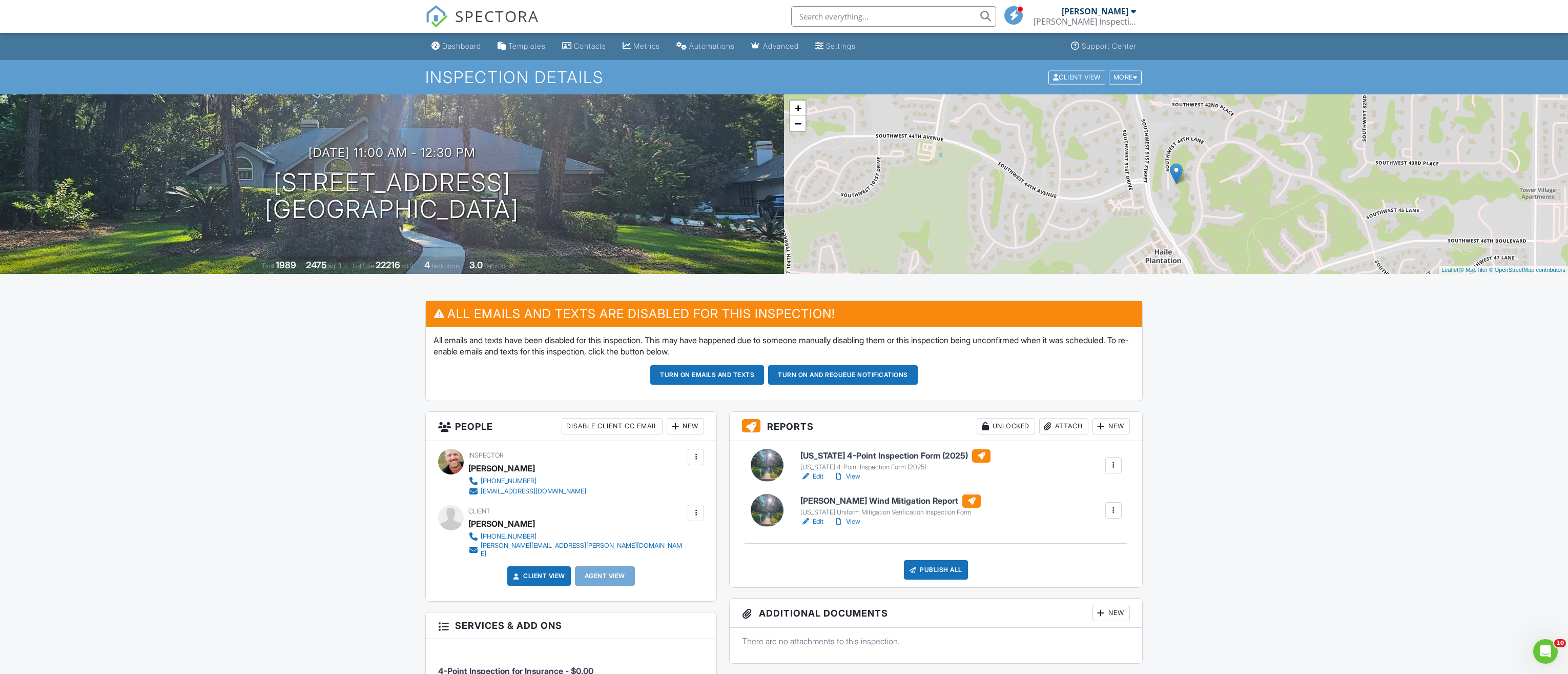
click at [816, 474] on link "Edit" at bounding box center [812, 476] width 23 height 10
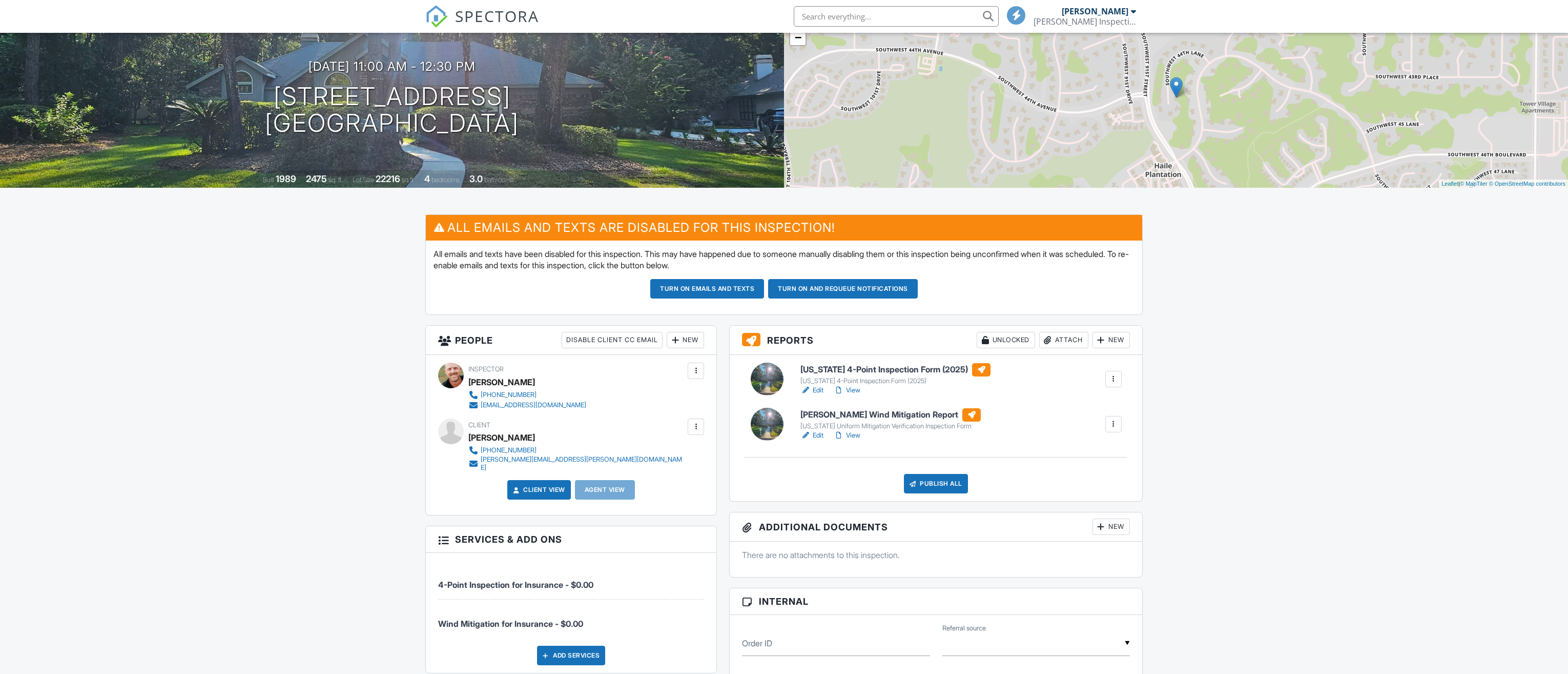
scroll to position [103, 0]
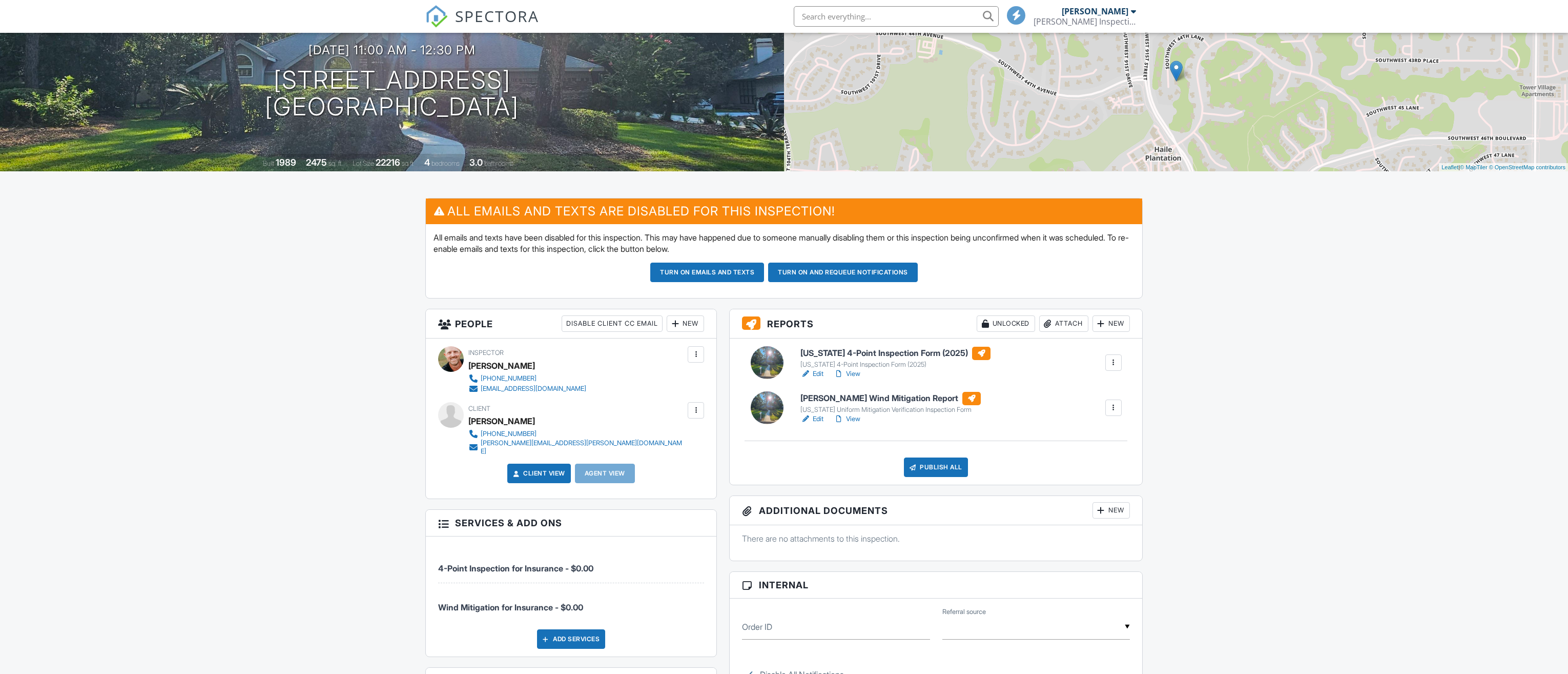
click at [819, 419] on link "Edit" at bounding box center [812, 419] width 23 height 10
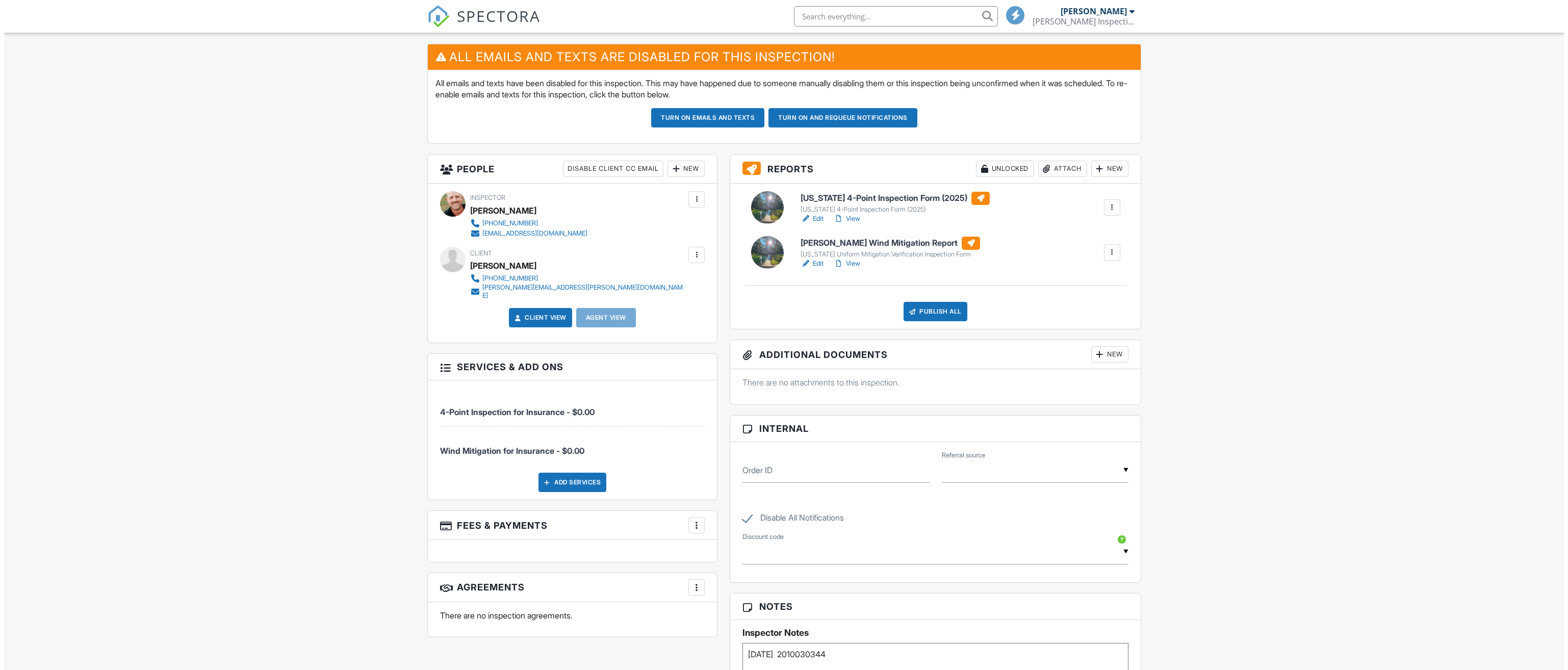
scroll to position [255, 0]
click at [926, 307] on div "Publish All" at bounding box center [931, 312] width 64 height 19
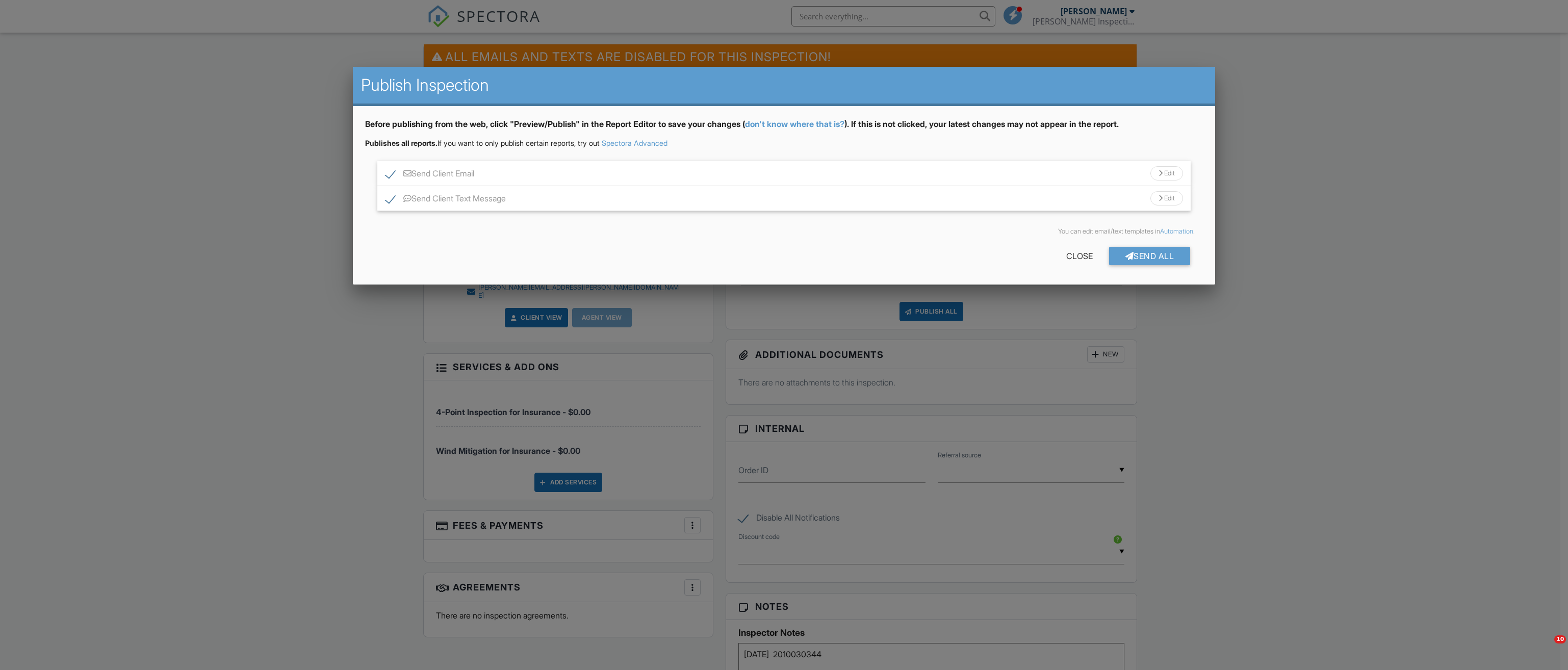
click at [1177, 172] on div "Edit" at bounding box center [1167, 173] width 33 height 14
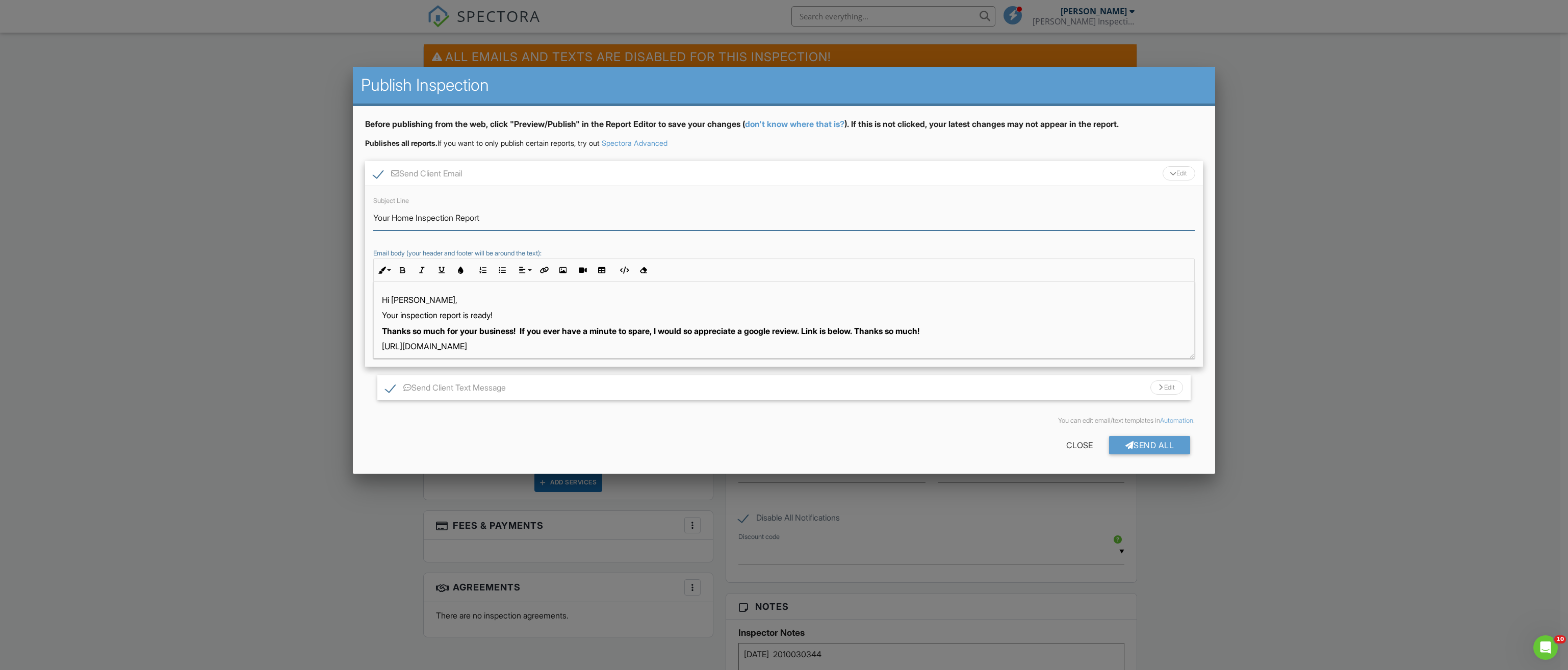
drag, startPoint x: 413, startPoint y: 222, endPoint x: 421, endPoint y: 220, distance: 8.2
click at [413, 222] on input "Your Home Inspection Report" at bounding box center [784, 218] width 822 height 25
type input "Your 4-Point & Wind Mitigation Inspection Report"
click at [1157, 446] on div "Send All" at bounding box center [1150, 445] width 82 height 18
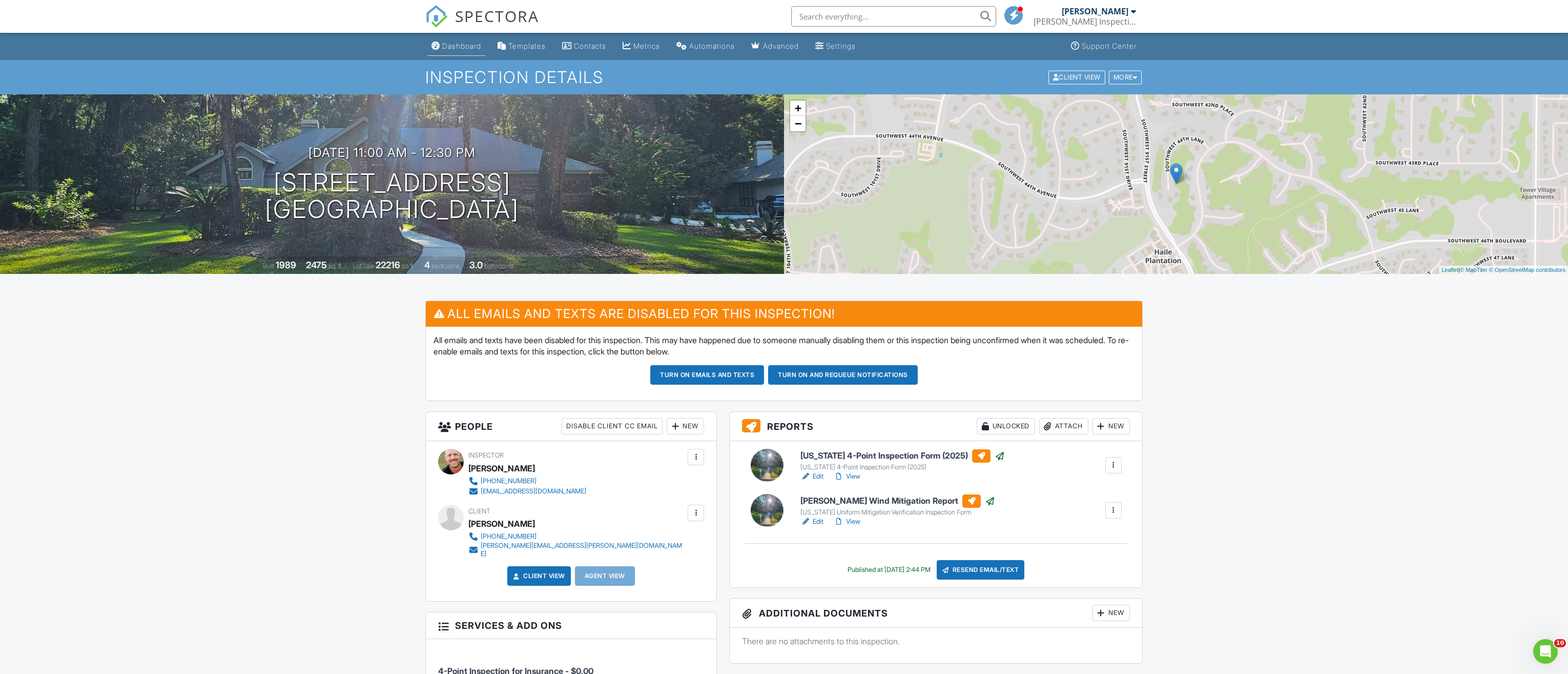
click at [466, 43] on div "Dashboard" at bounding box center [462, 46] width 39 height 9
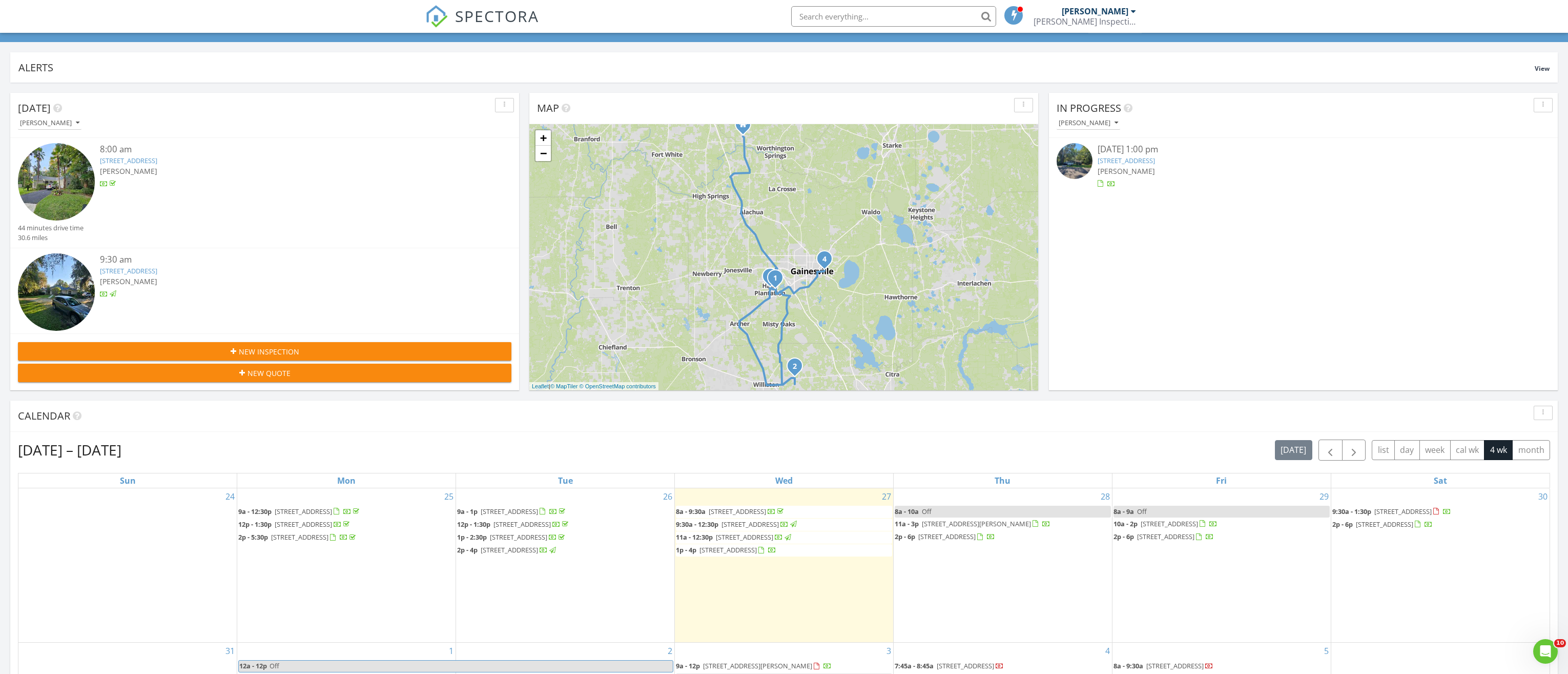
scroll to position [205, 0]
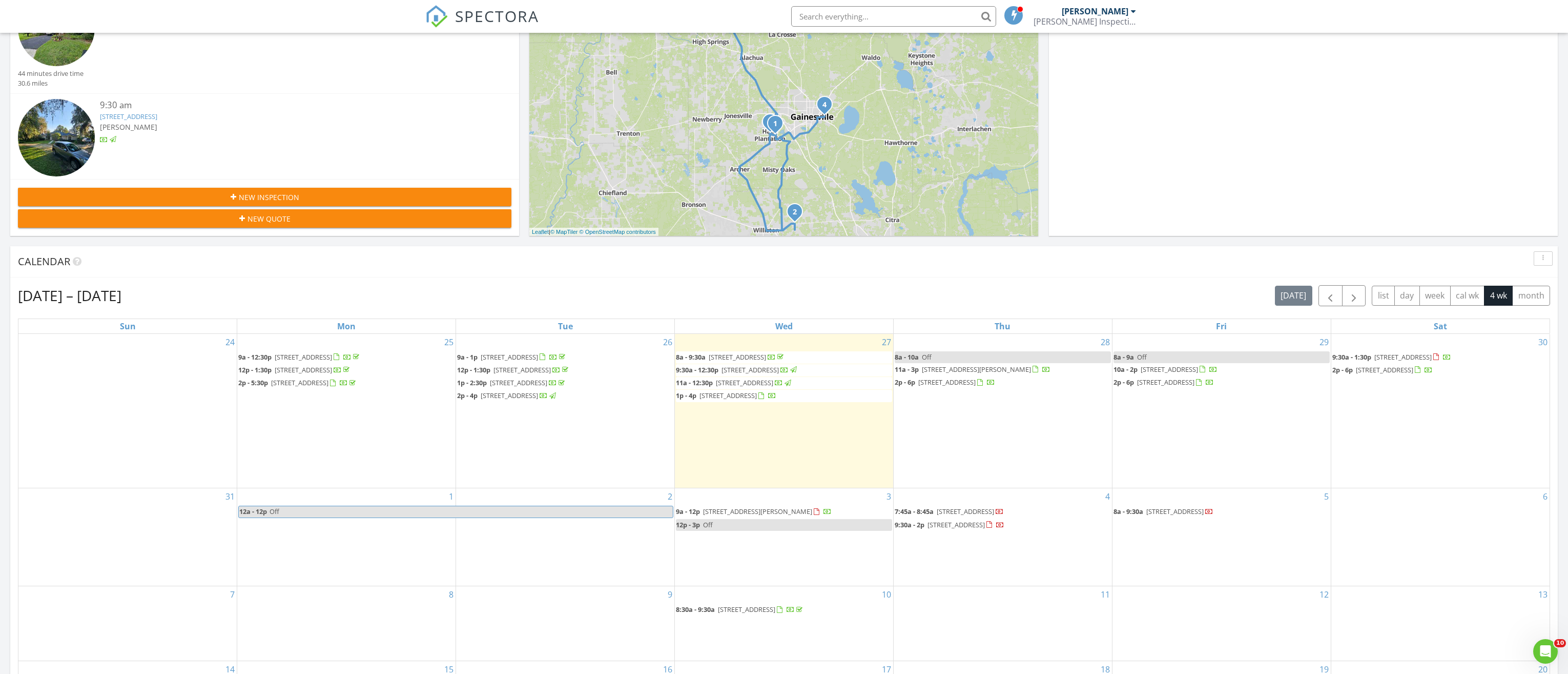
click at [757, 396] on span "[STREET_ADDRESS]" at bounding box center [728, 395] width 58 height 9
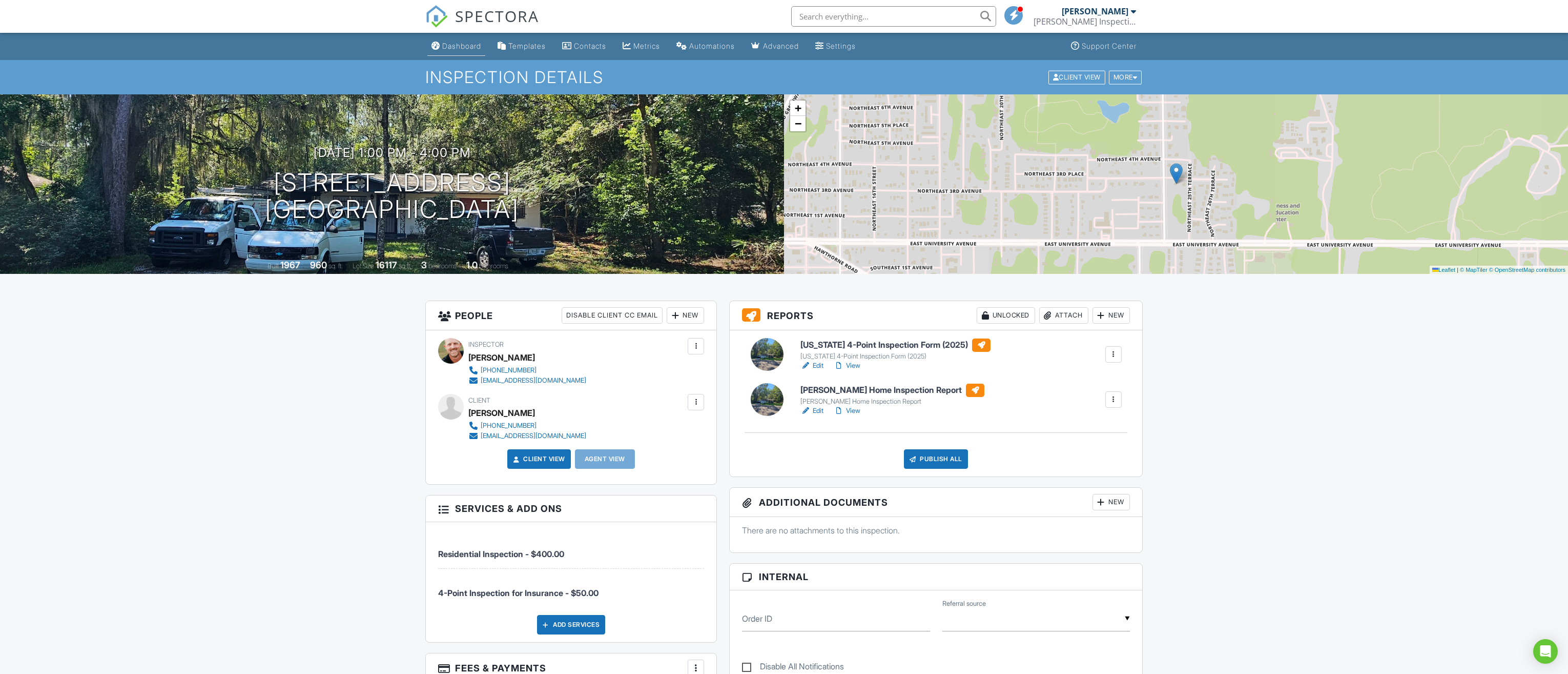
click at [458, 49] on div "Dashboard" at bounding box center [462, 46] width 39 height 9
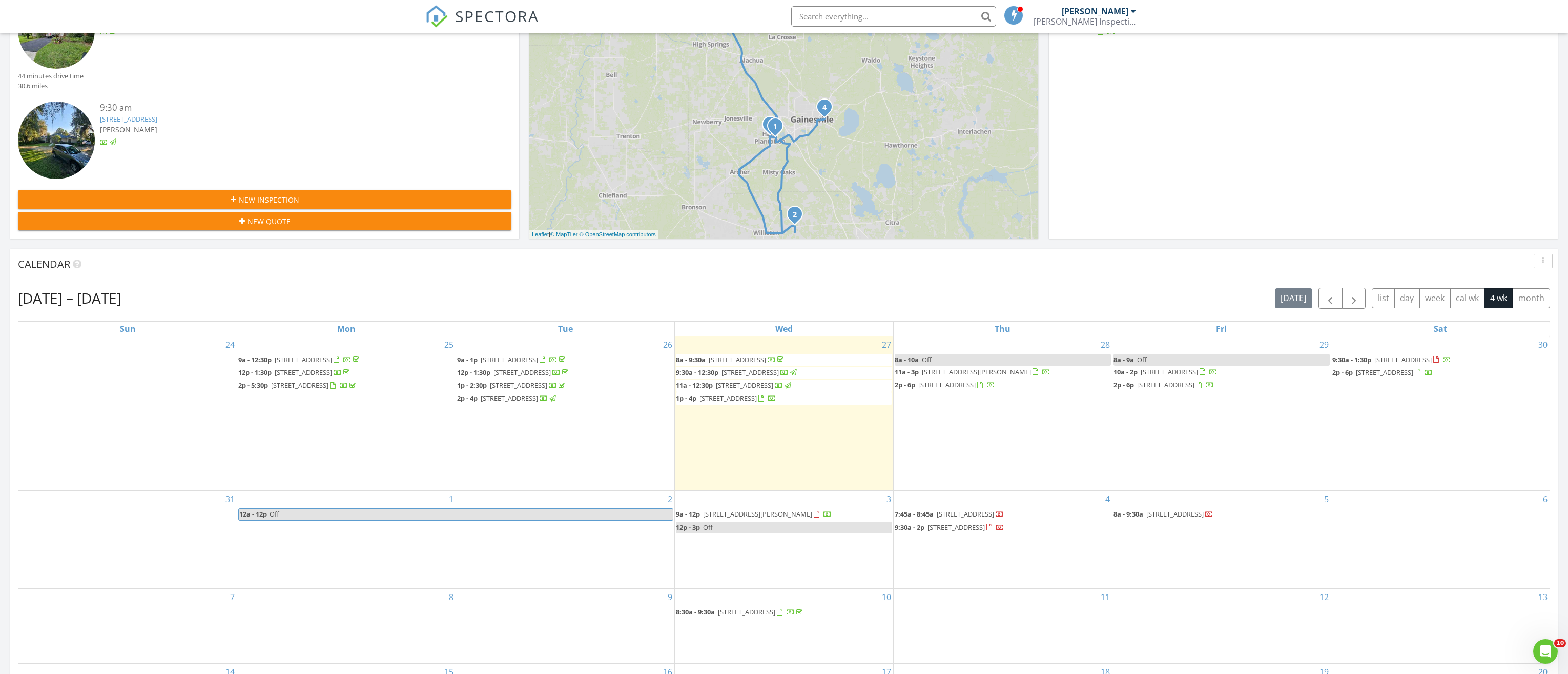
scroll to position [256, 0]
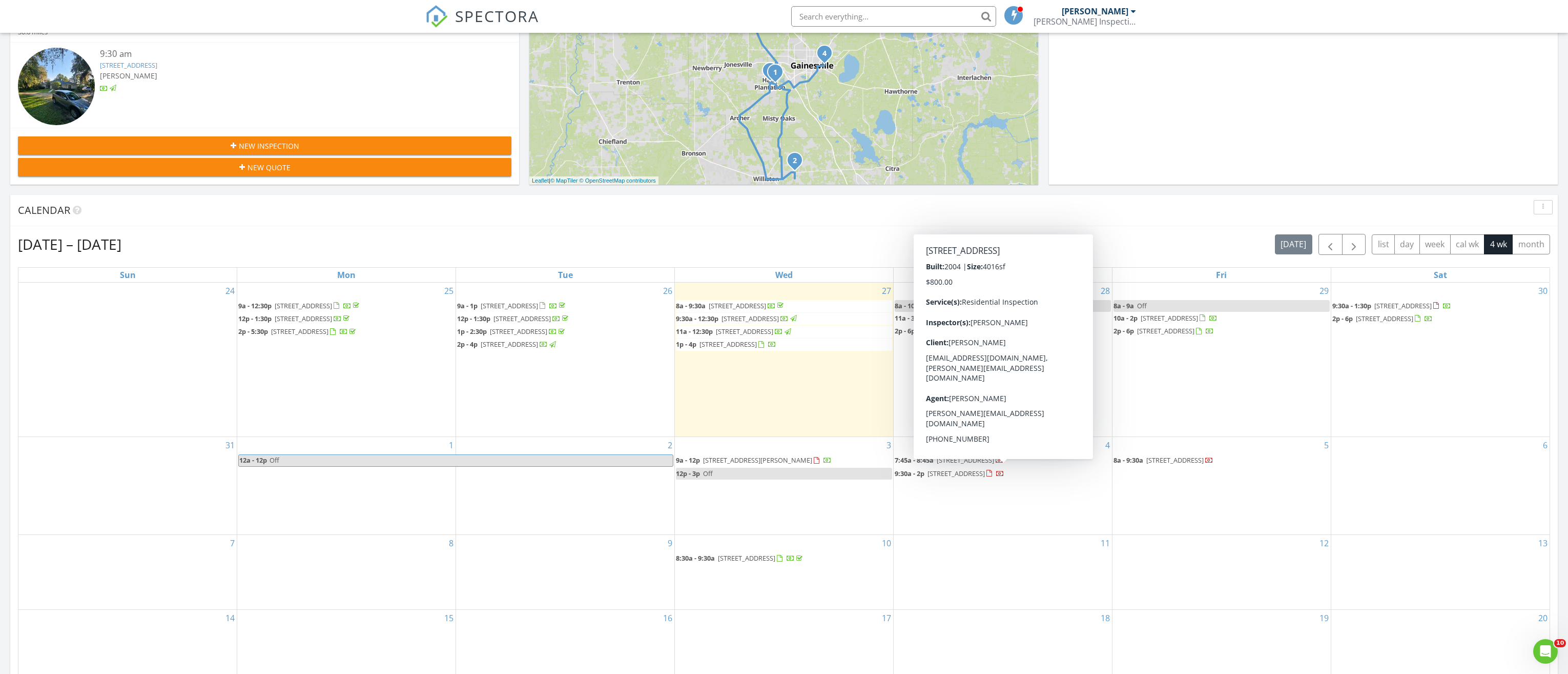
click at [951, 472] on span "[STREET_ADDRESS]" at bounding box center [956, 473] width 58 height 9
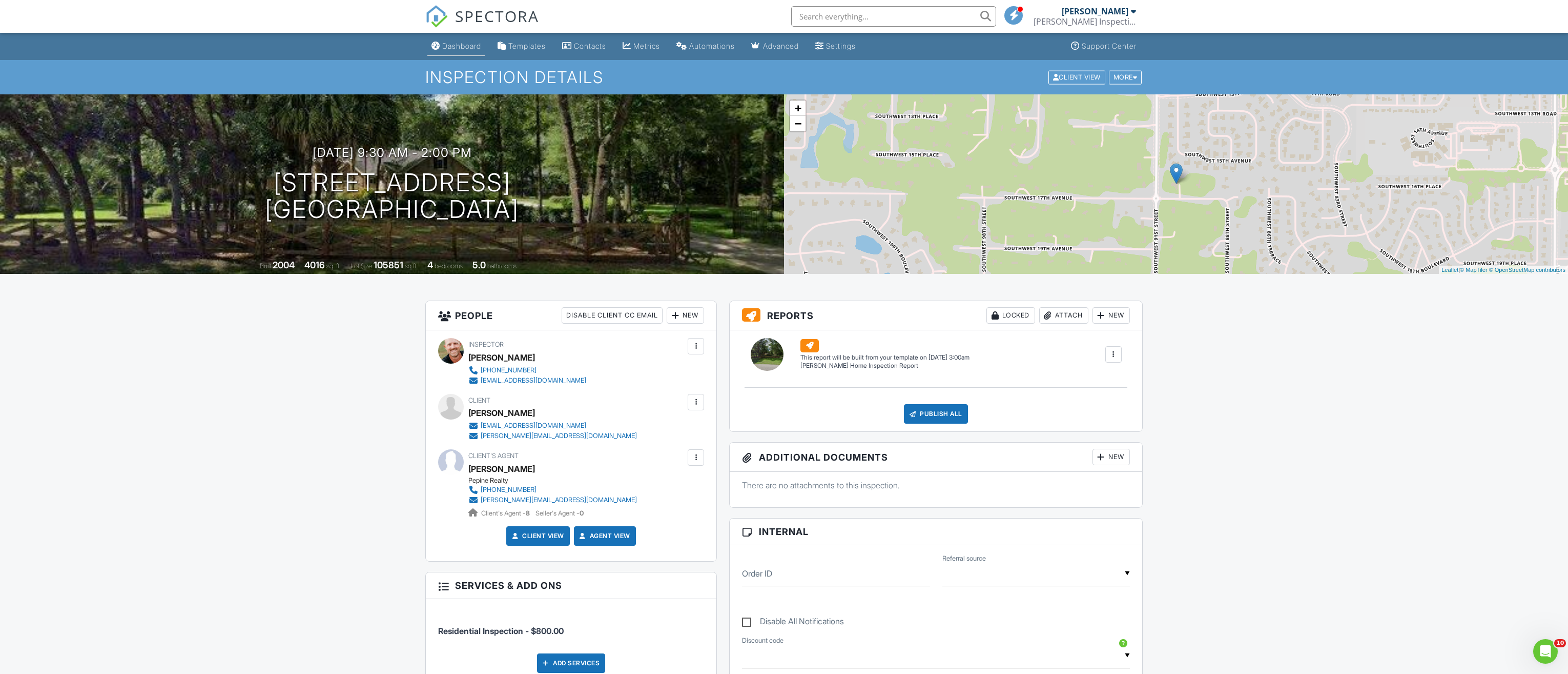
click at [472, 49] on div "Dashboard" at bounding box center [462, 46] width 39 height 9
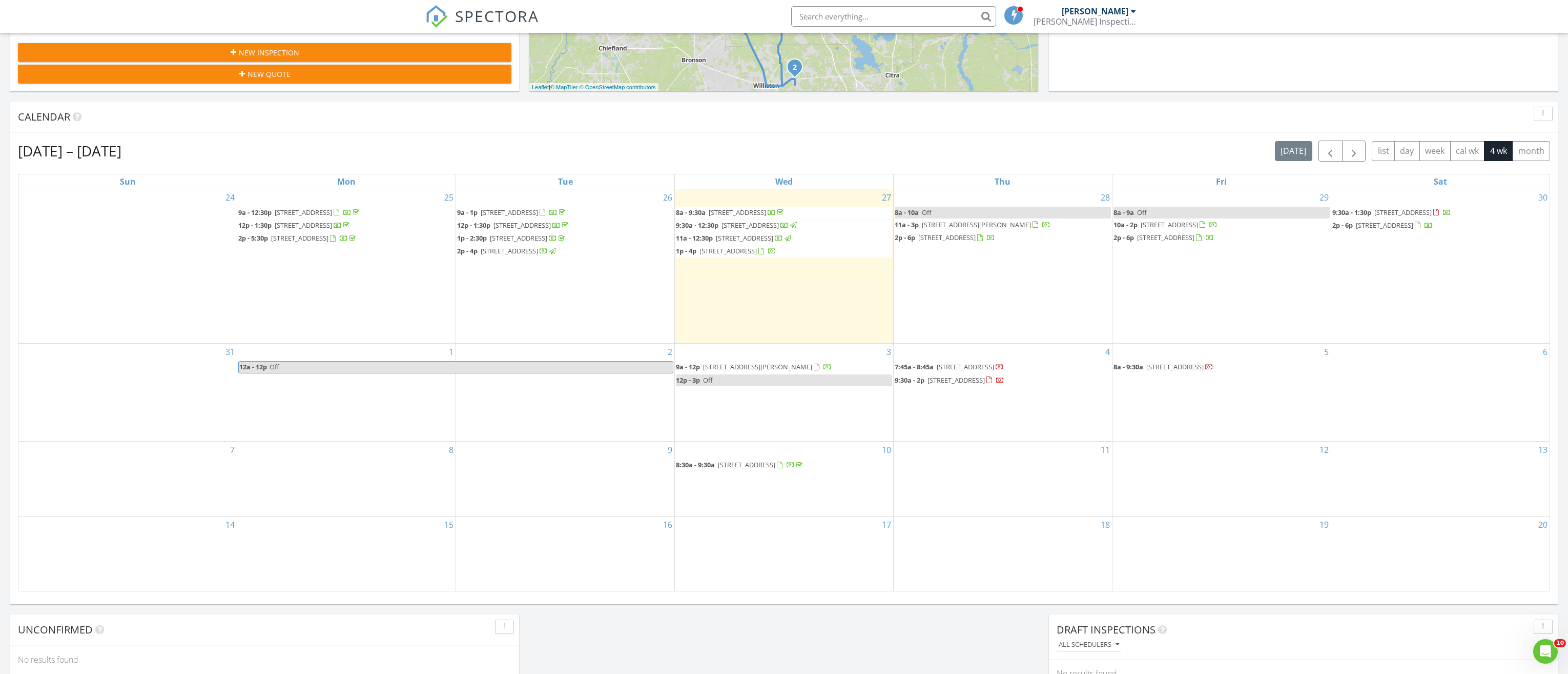
scroll to position [359, 0]
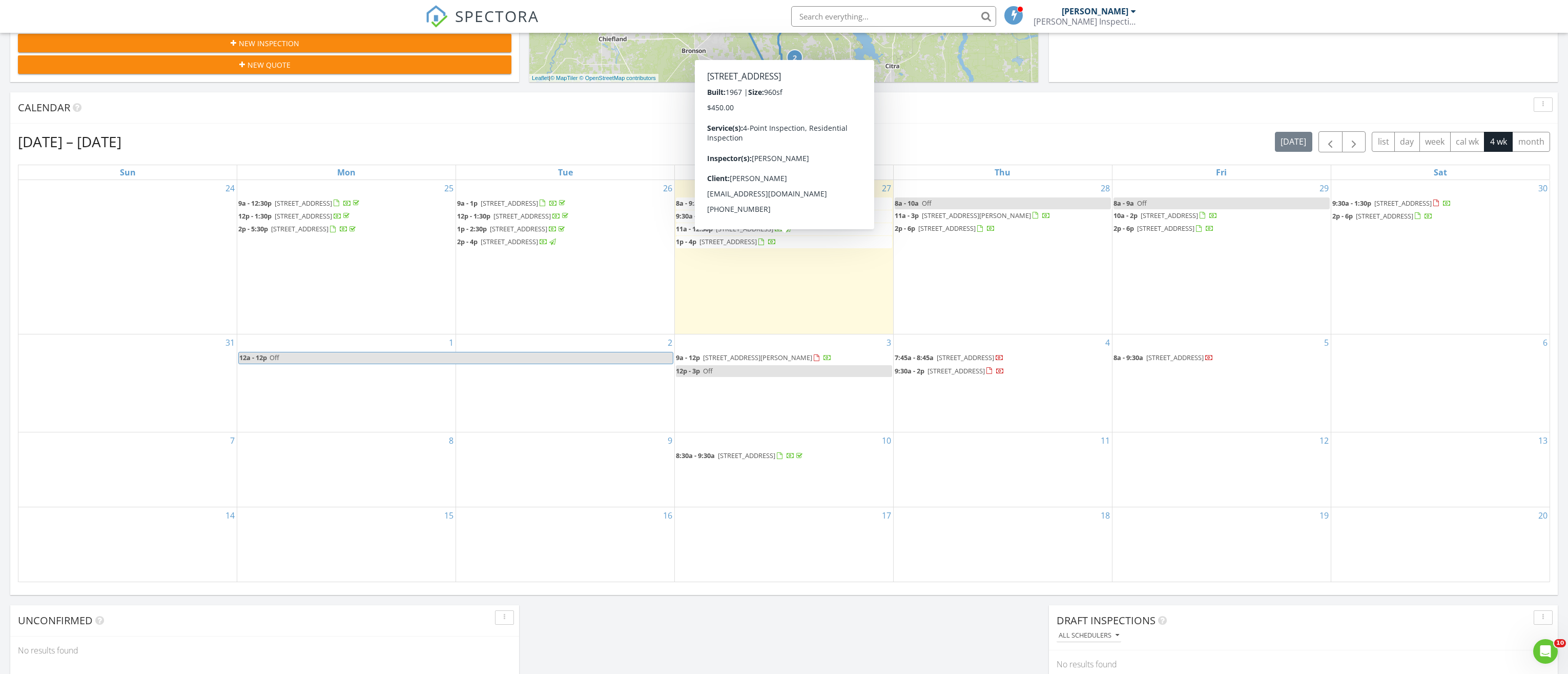
click at [757, 242] on span "[STREET_ADDRESS]" at bounding box center [728, 241] width 58 height 9
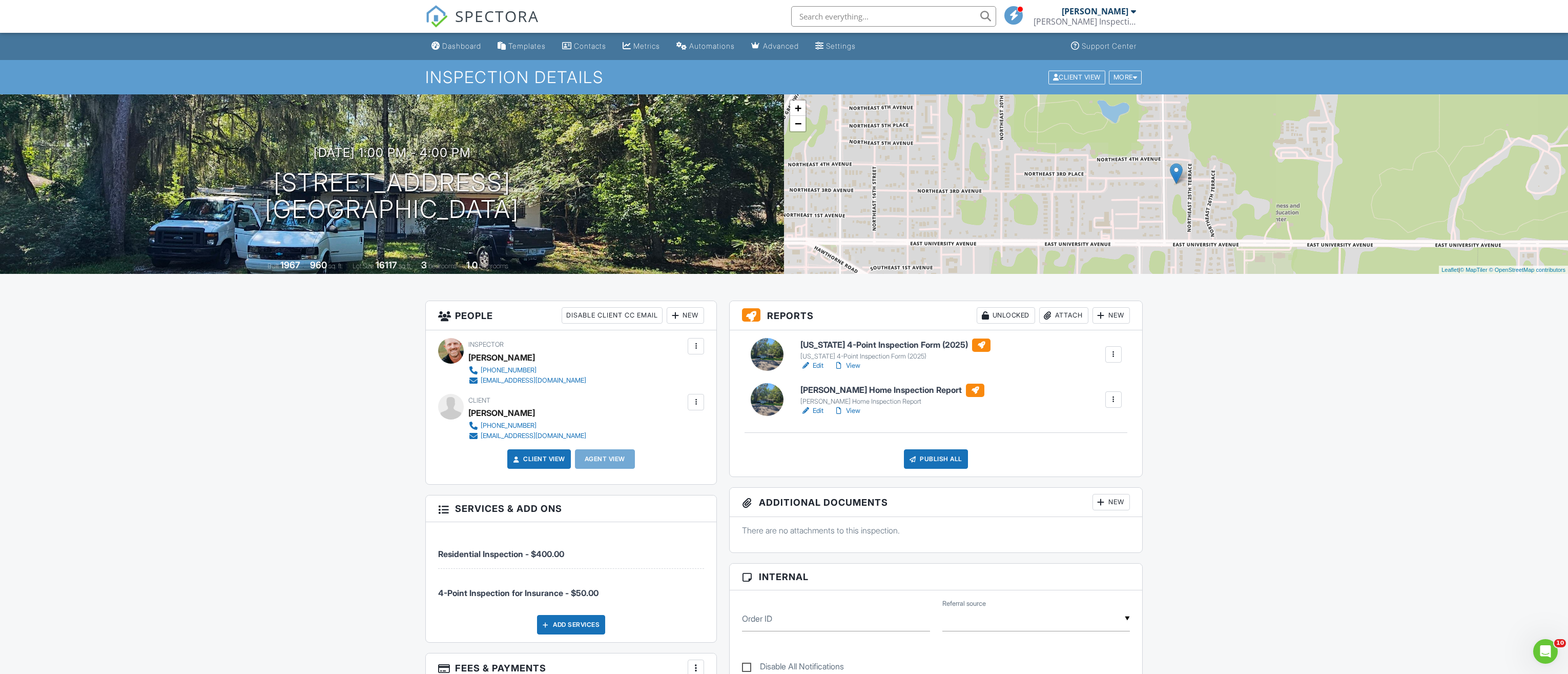
click at [820, 359] on div "[US_STATE] 4-Point Inspection Form (2025)" at bounding box center [896, 356] width 190 height 8
click at [819, 408] on link "Edit" at bounding box center [812, 411] width 23 height 10
